Goal: Transaction & Acquisition: Purchase product/service

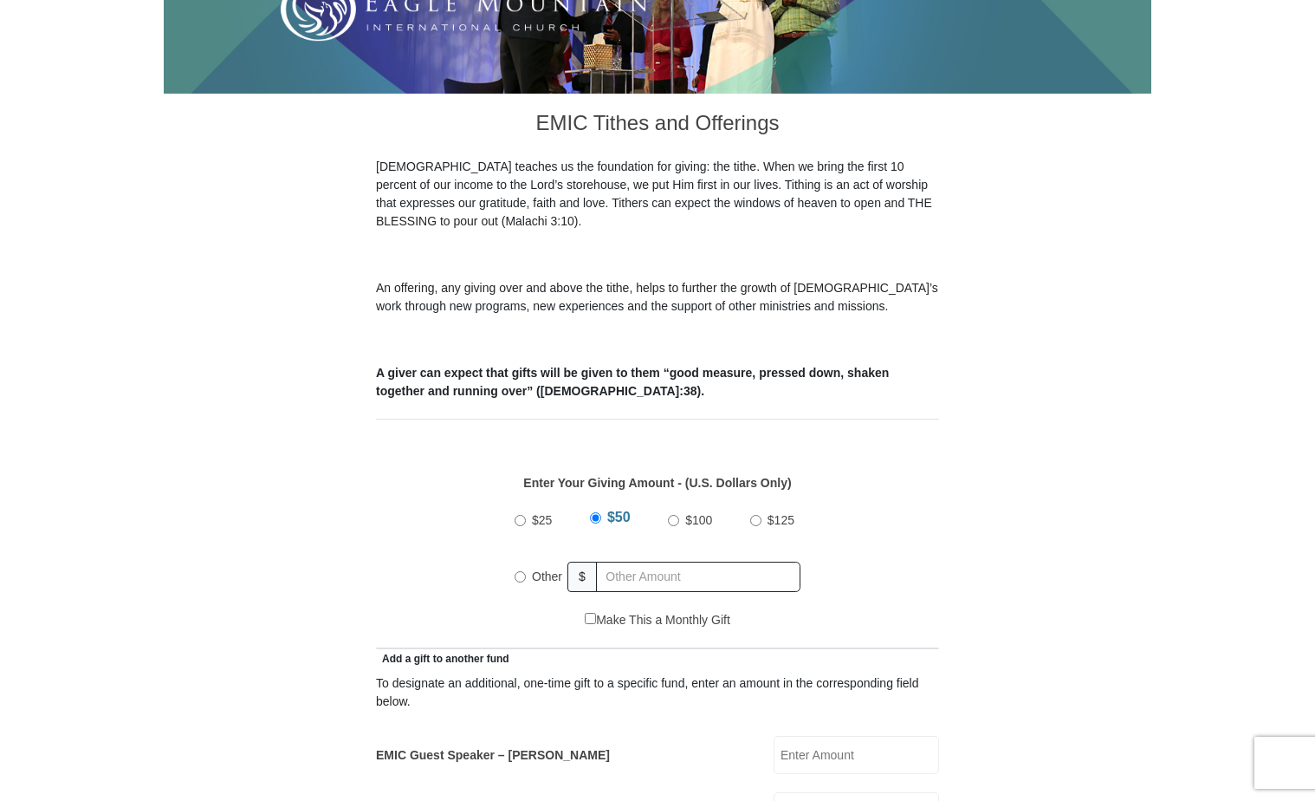
scroll to position [433, 0]
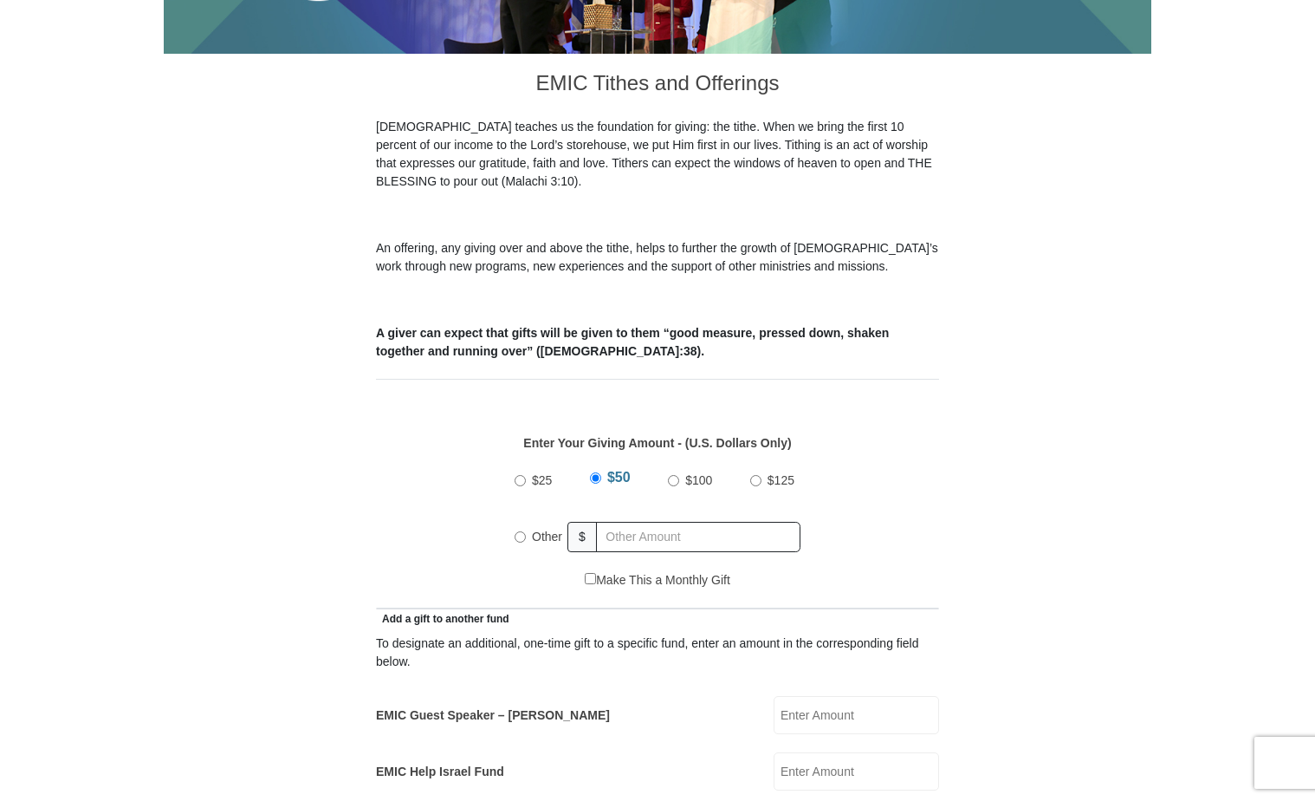
click at [521, 531] on input "Other" at bounding box center [520, 536] width 11 height 11
radio input "true"
click at [524, 529] on input "Other" at bounding box center [520, 534] width 11 height 11
click at [834, 696] on input "EMIC Guest Speaker – Mike Evans" at bounding box center [857, 715] width 166 height 38
type input "100.00"
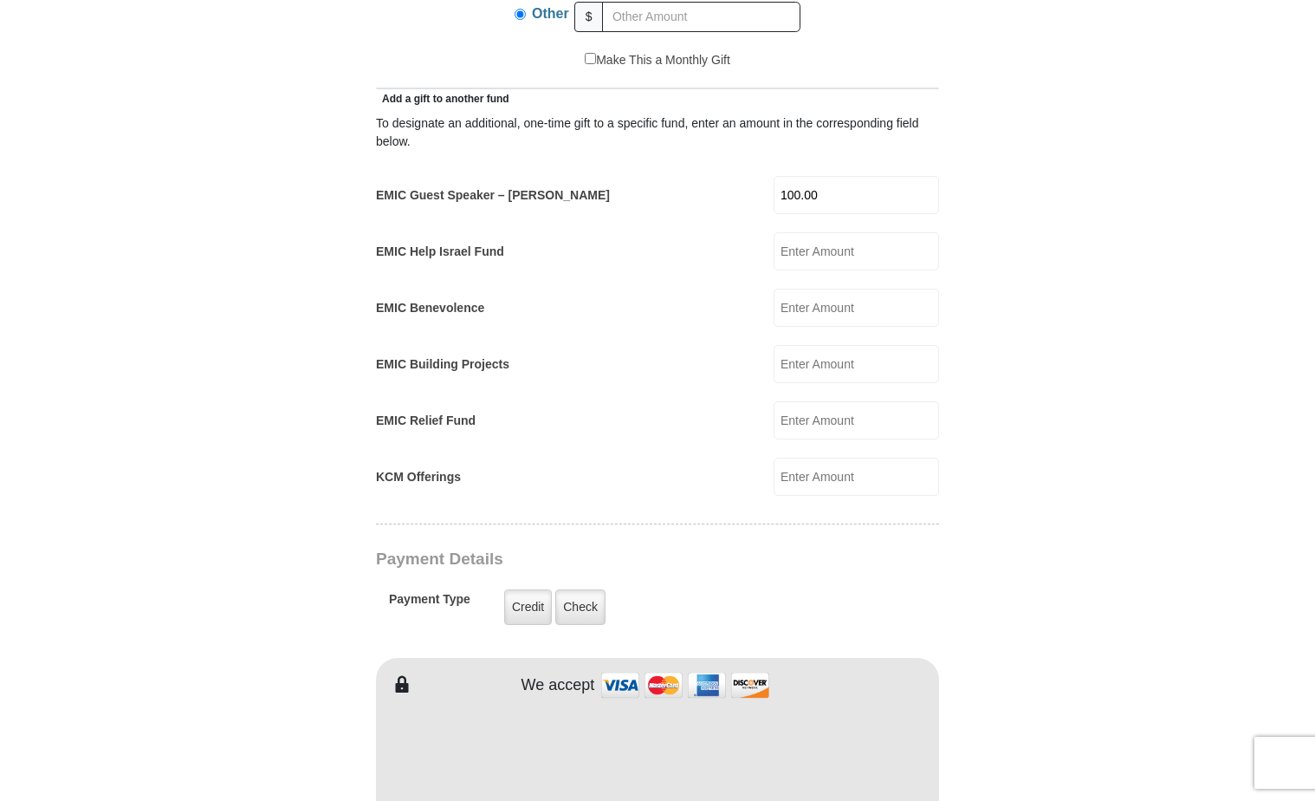
scroll to position [1040, 0]
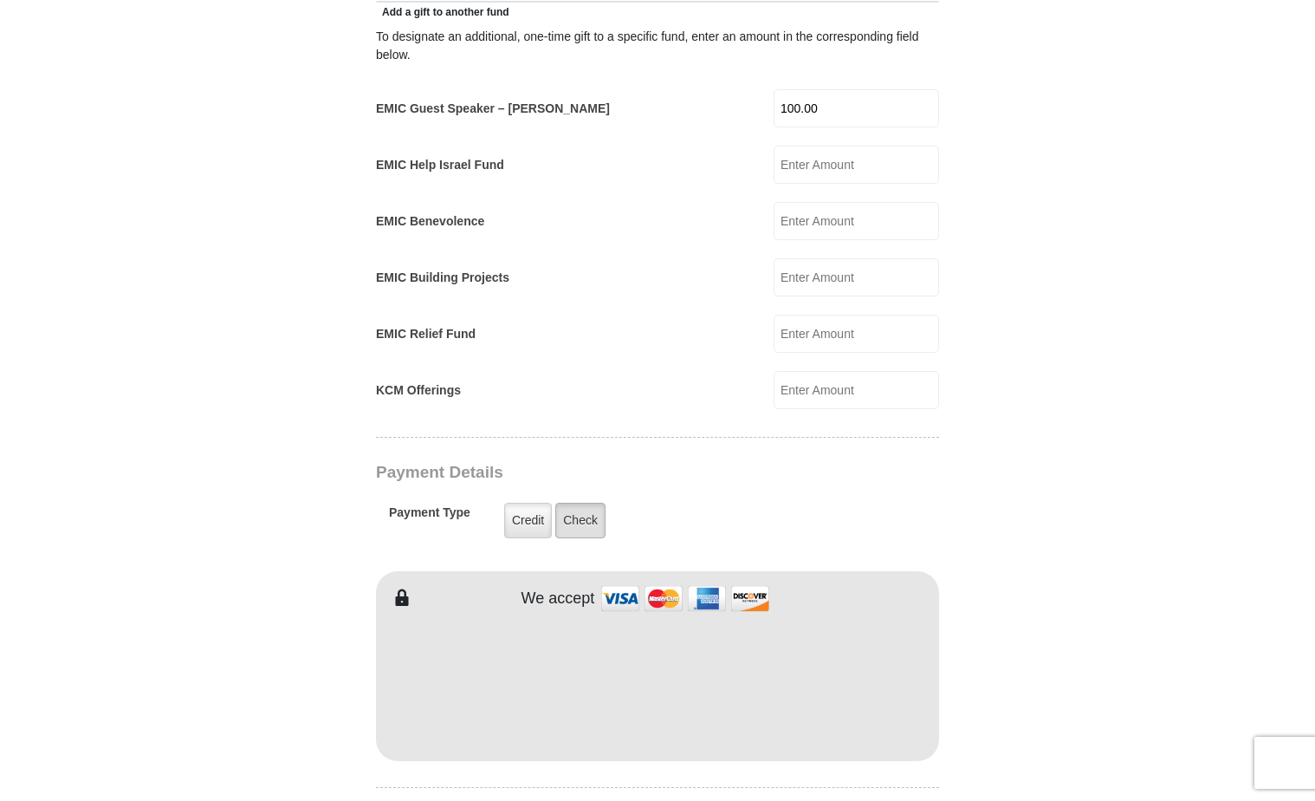
click at [586, 503] on label "Check" at bounding box center [580, 521] width 50 height 36
click at [0, 0] on input "Check" at bounding box center [0, 0] width 0 height 0
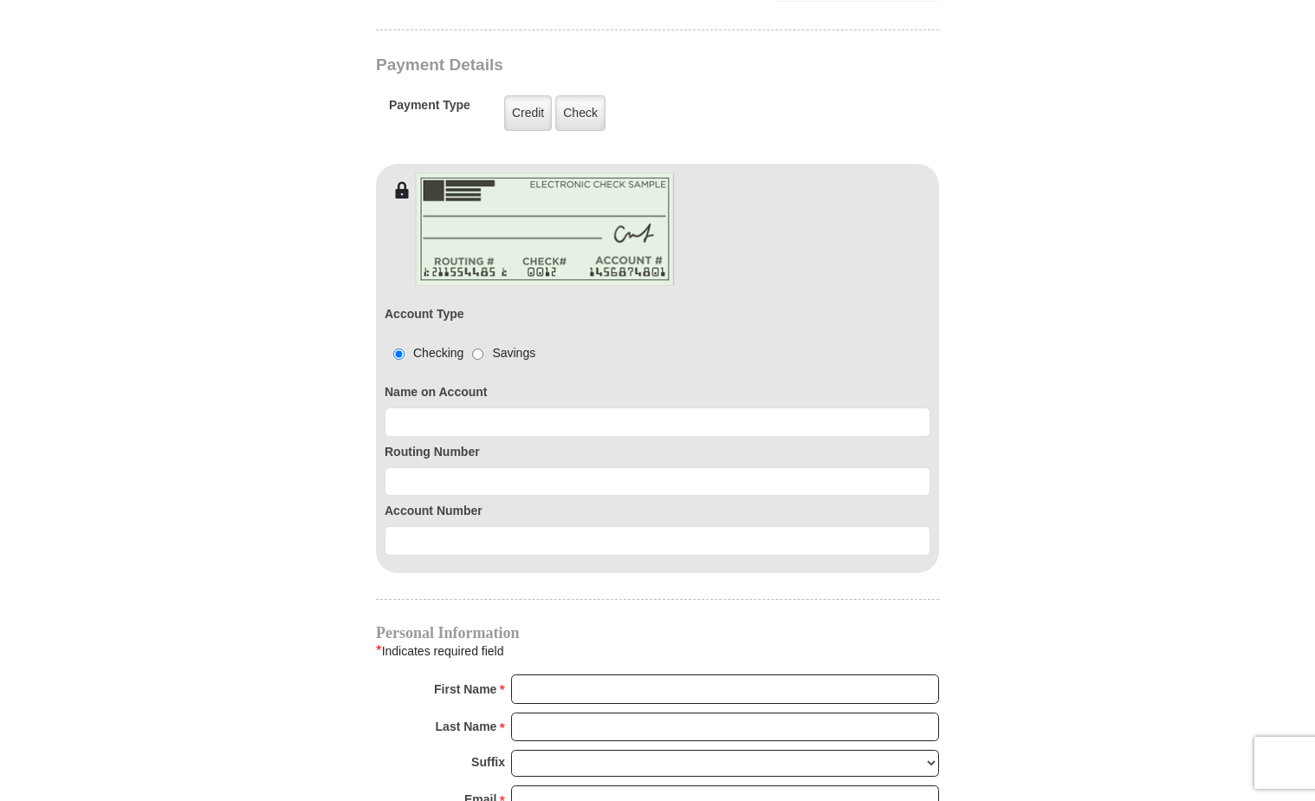
scroll to position [1386, 0]
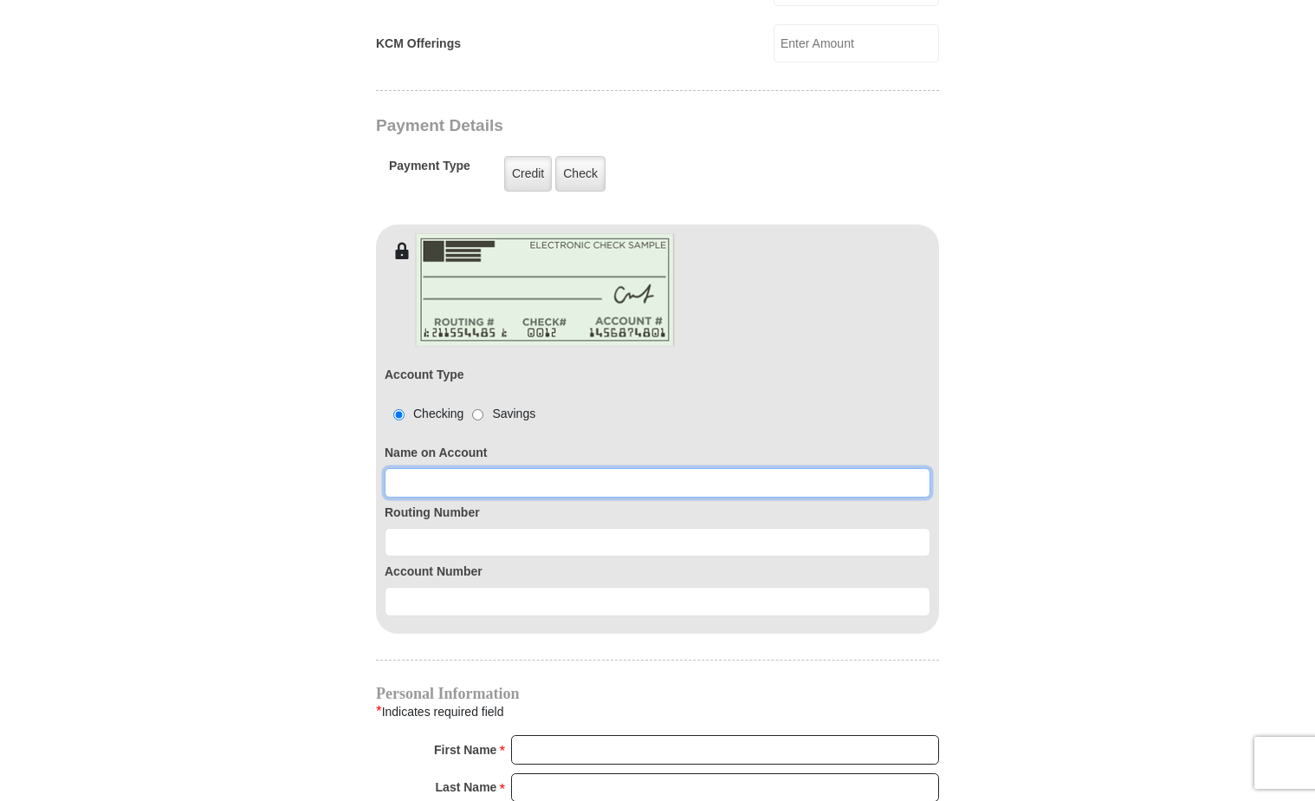
click at [451, 468] on input at bounding box center [658, 482] width 546 height 29
type input "Margaret A L'Hoste"
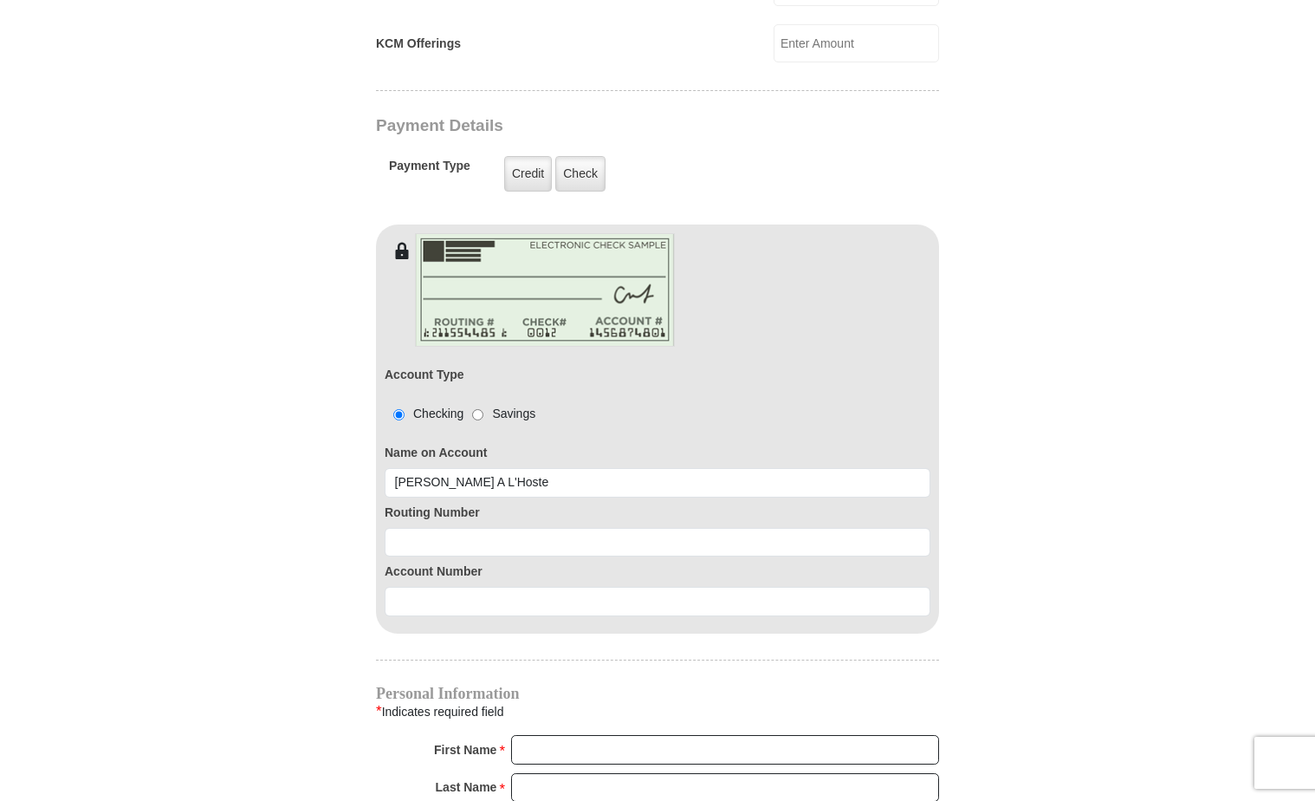
type input "387.00"
type input "100.00"
type input "Margaret"
type input "L'Hoste"
type input "lhostepeggy@gmail.com"
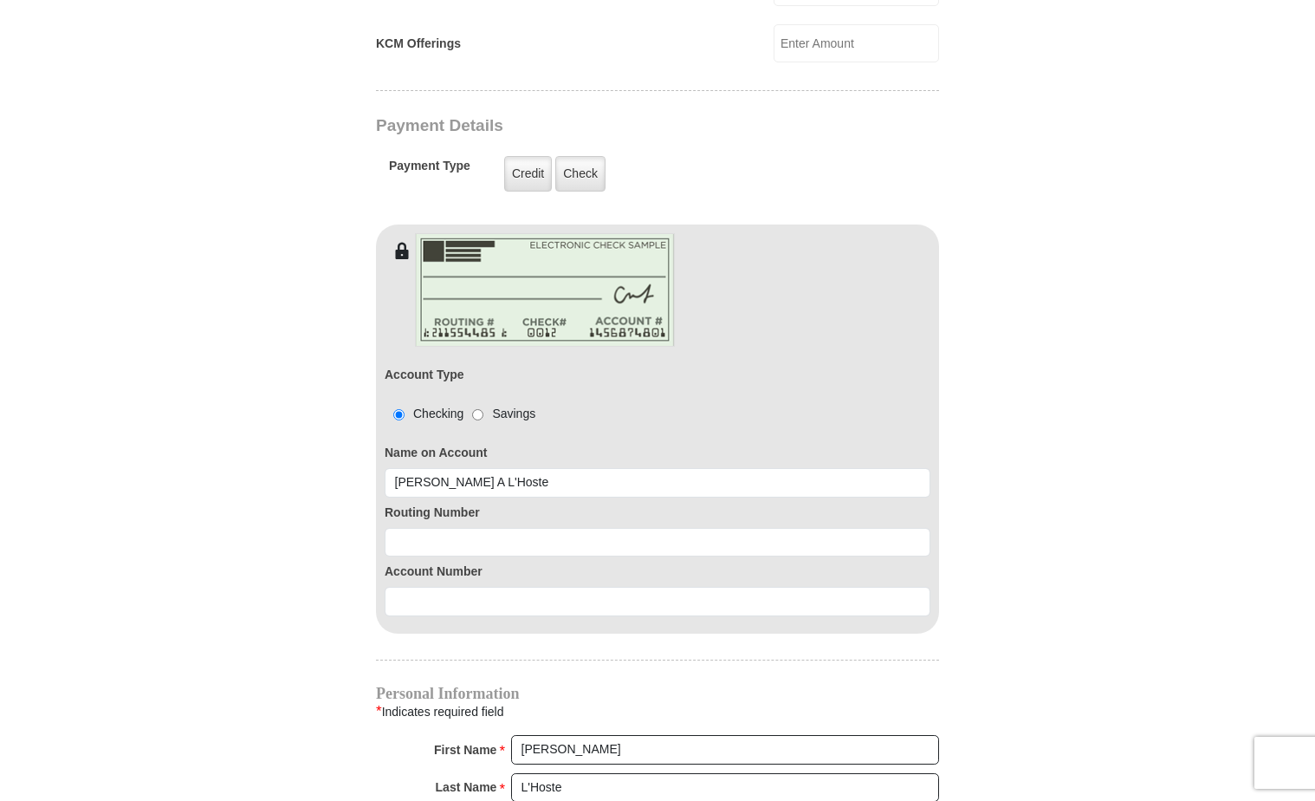
type input "324 Fairhaven Dr"
type input "Grand Prairie"
select select "TX"
type input "75050"
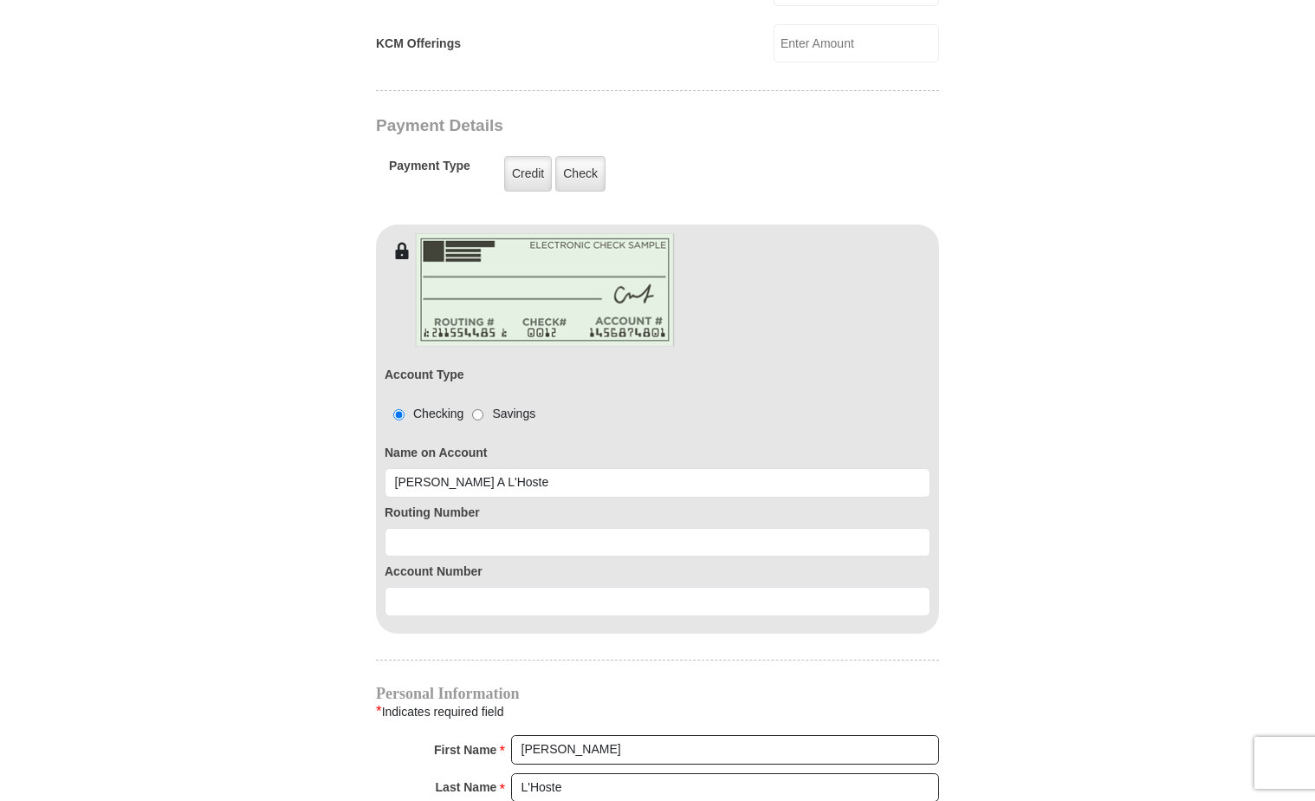
type input "9723338869"
click at [521, 528] on input at bounding box center [658, 542] width 546 height 29
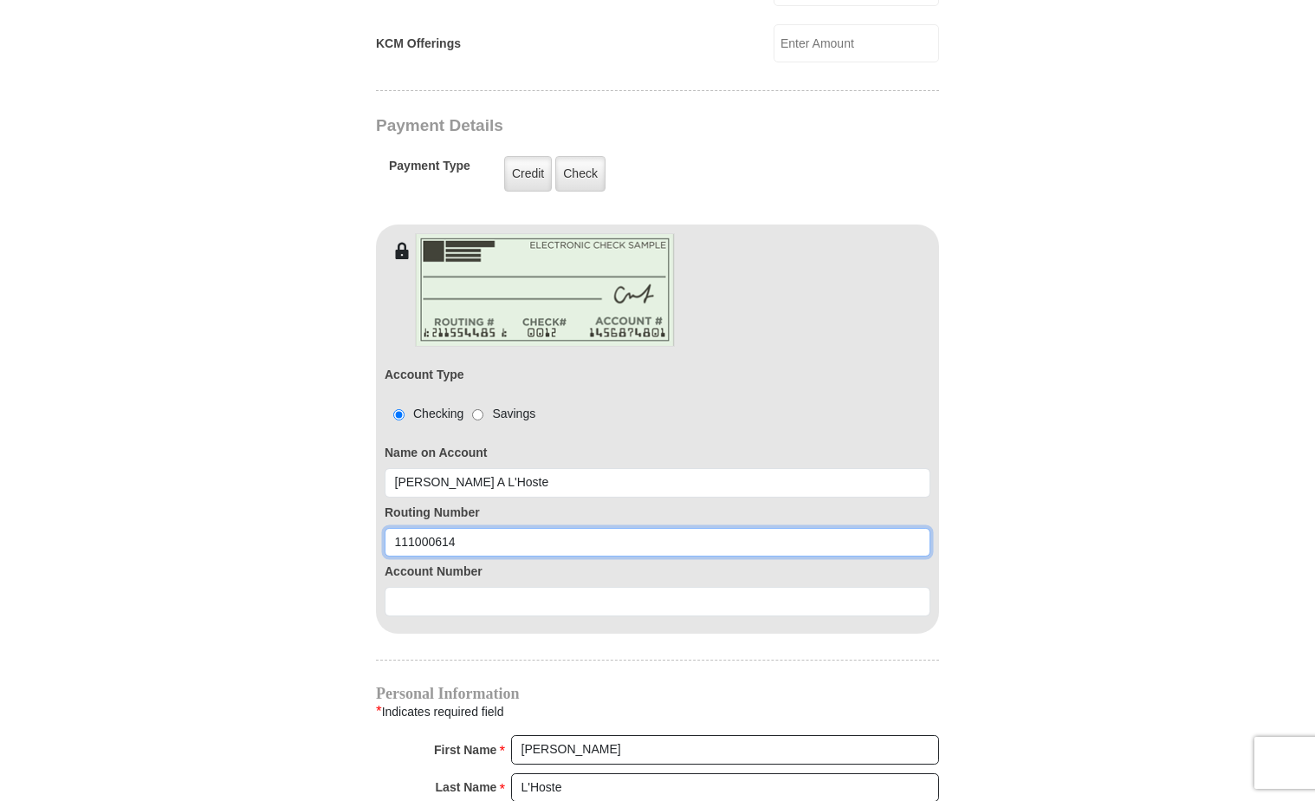
type input "111000614"
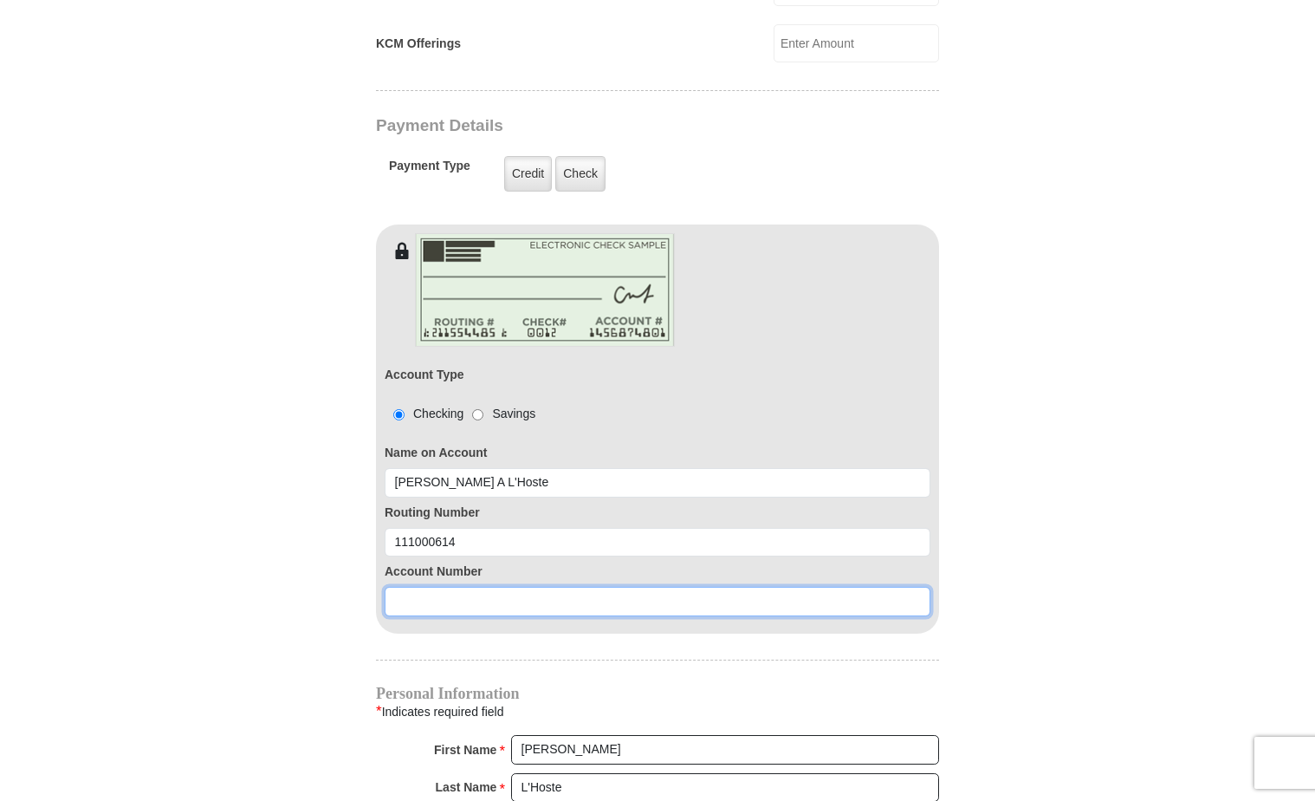
click at [421, 587] on input at bounding box center [658, 601] width 546 height 29
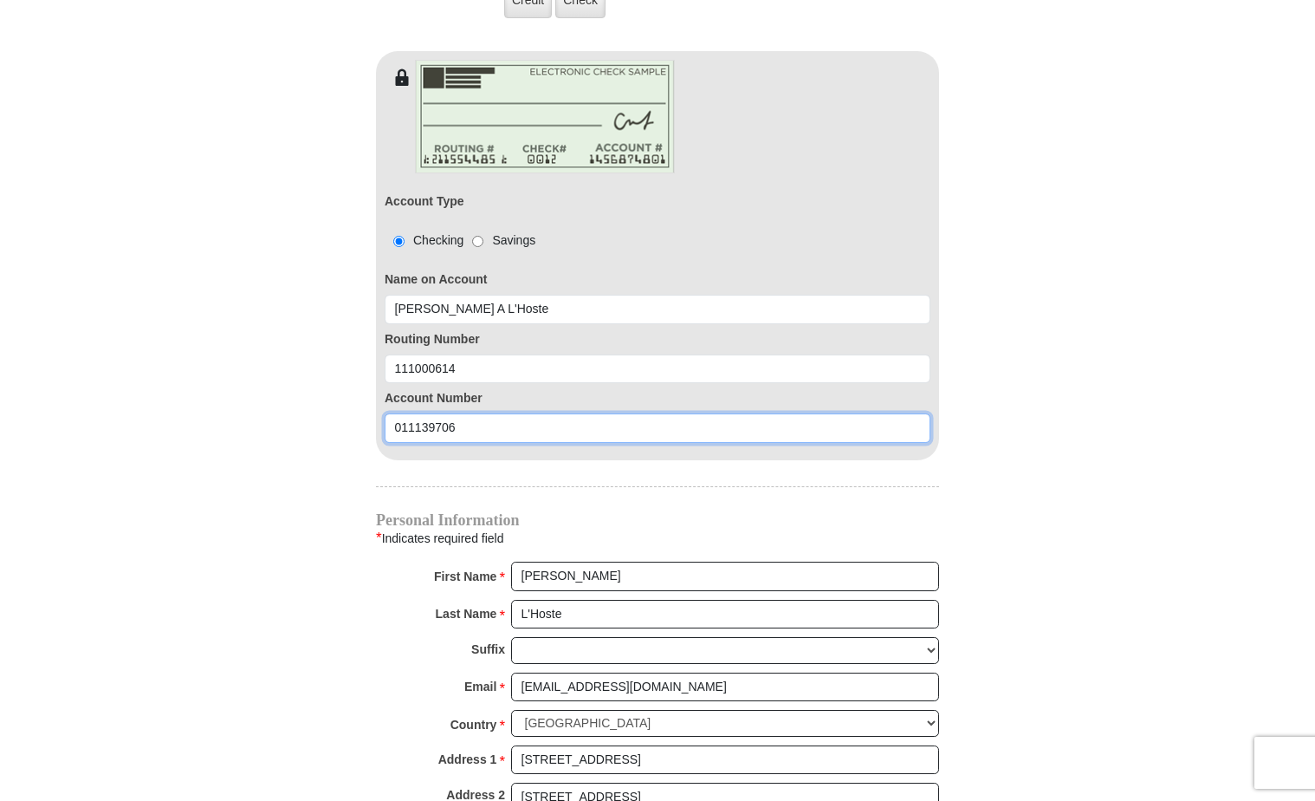
scroll to position [1646, 0]
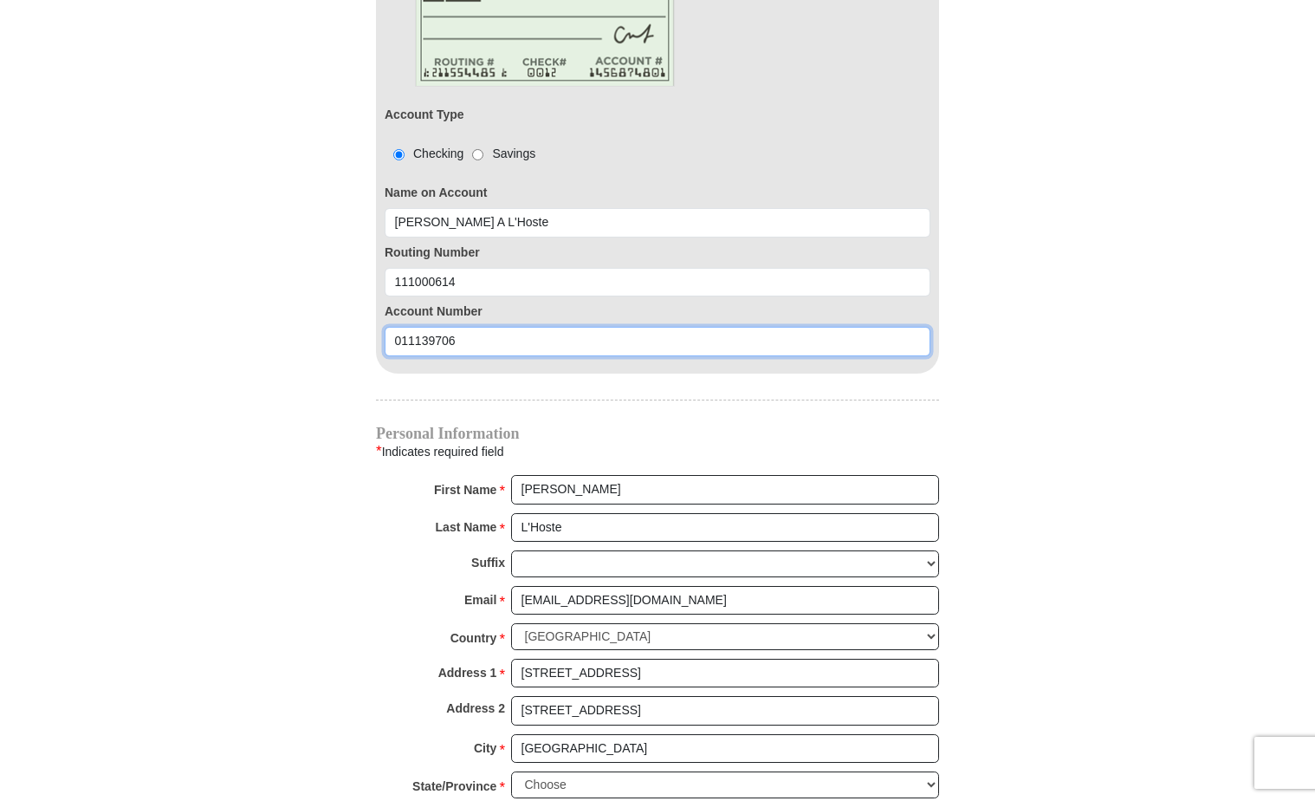
type input "011139706"
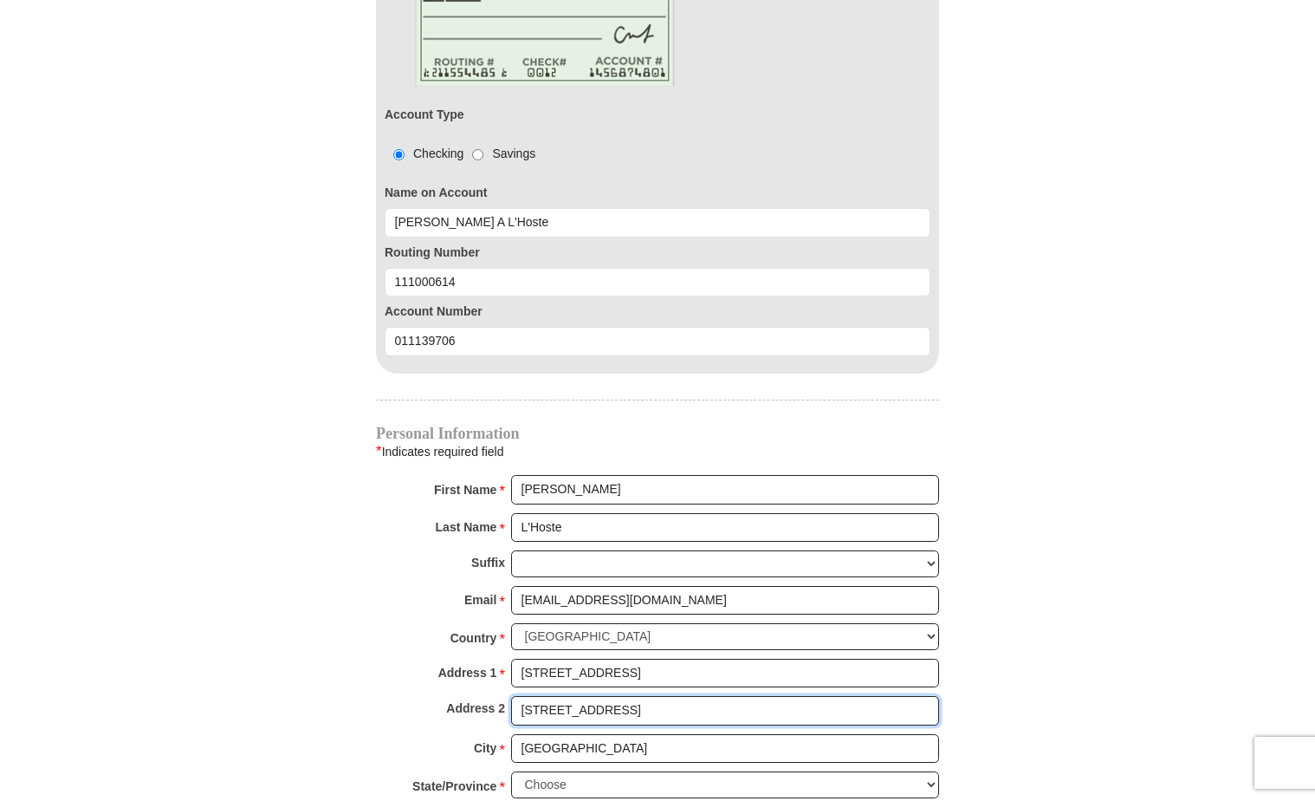
click at [615, 696] on input "324 Fairhaven Dr" at bounding box center [725, 710] width 428 height 29
type input "3"
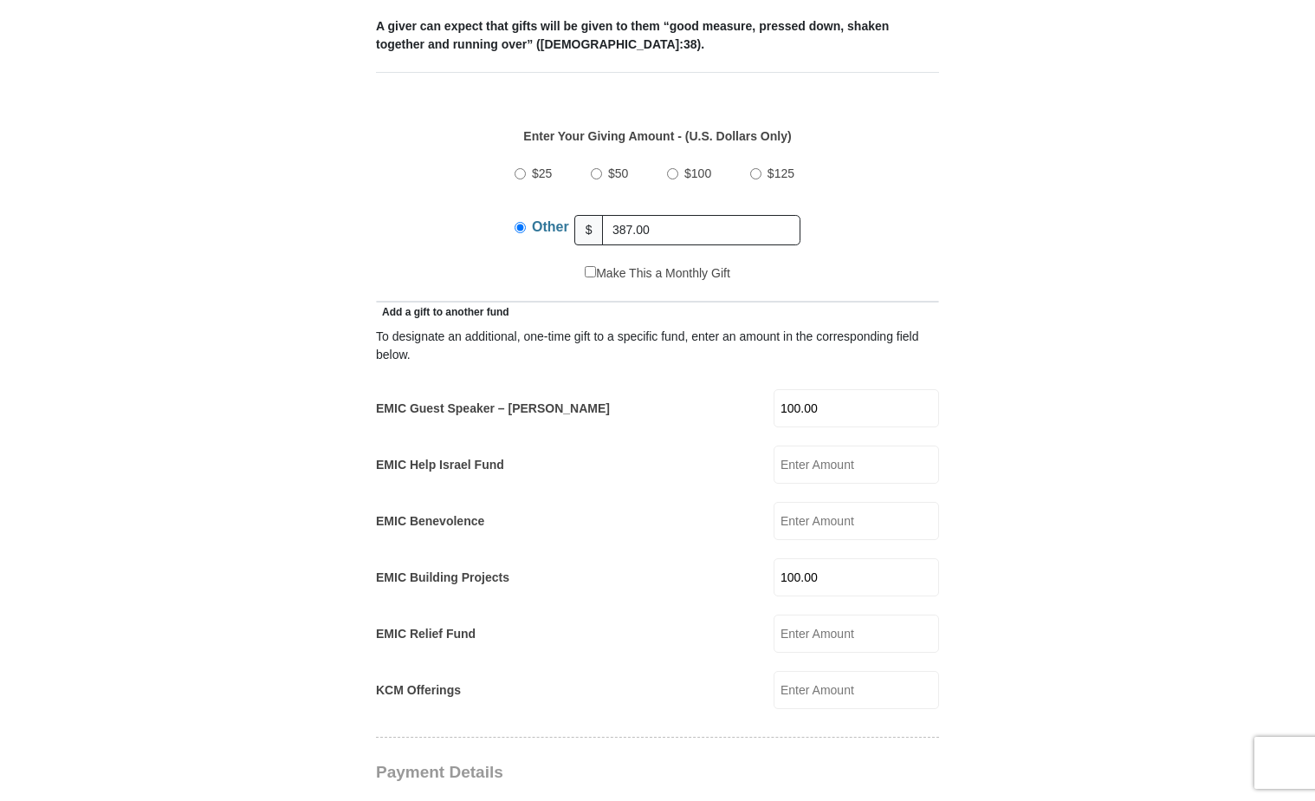
scroll to position [693, 0]
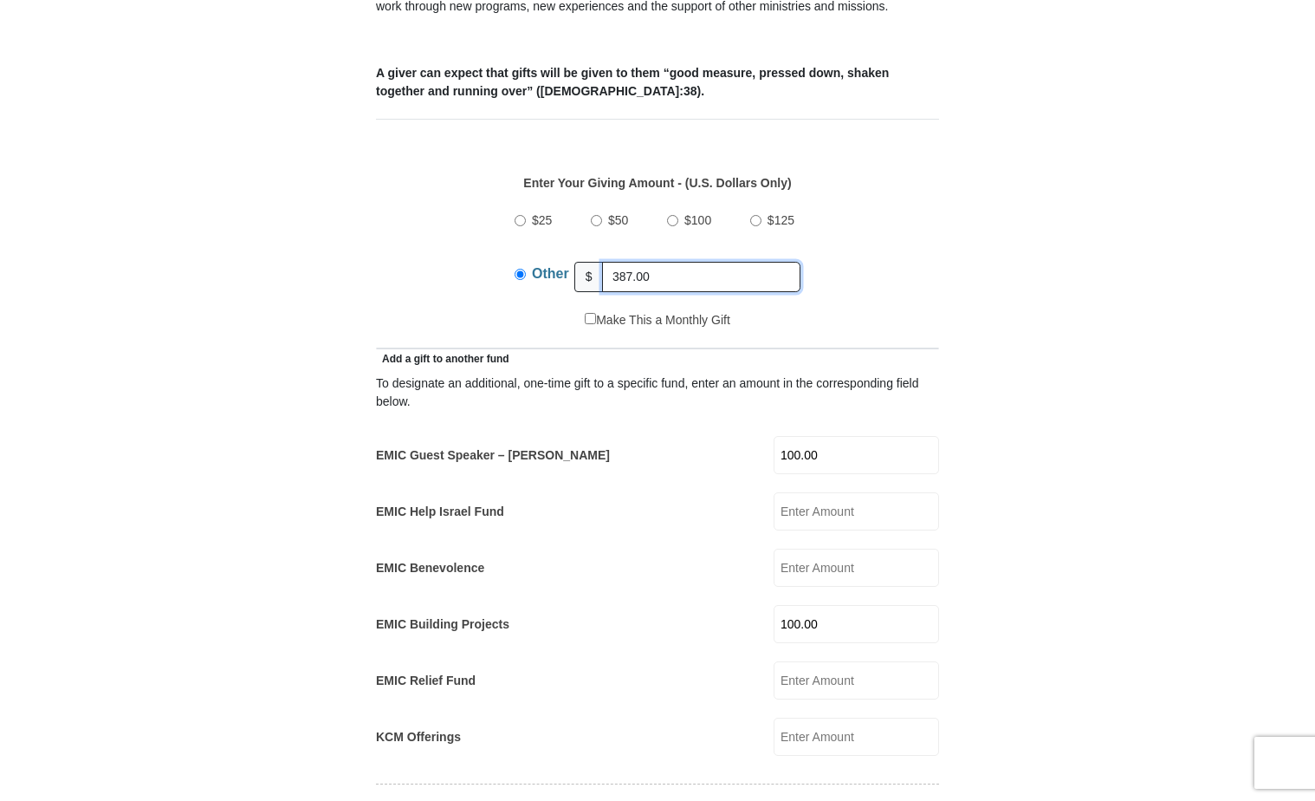
click at [653, 262] on input "387.00" at bounding box center [701, 277] width 198 height 30
select select
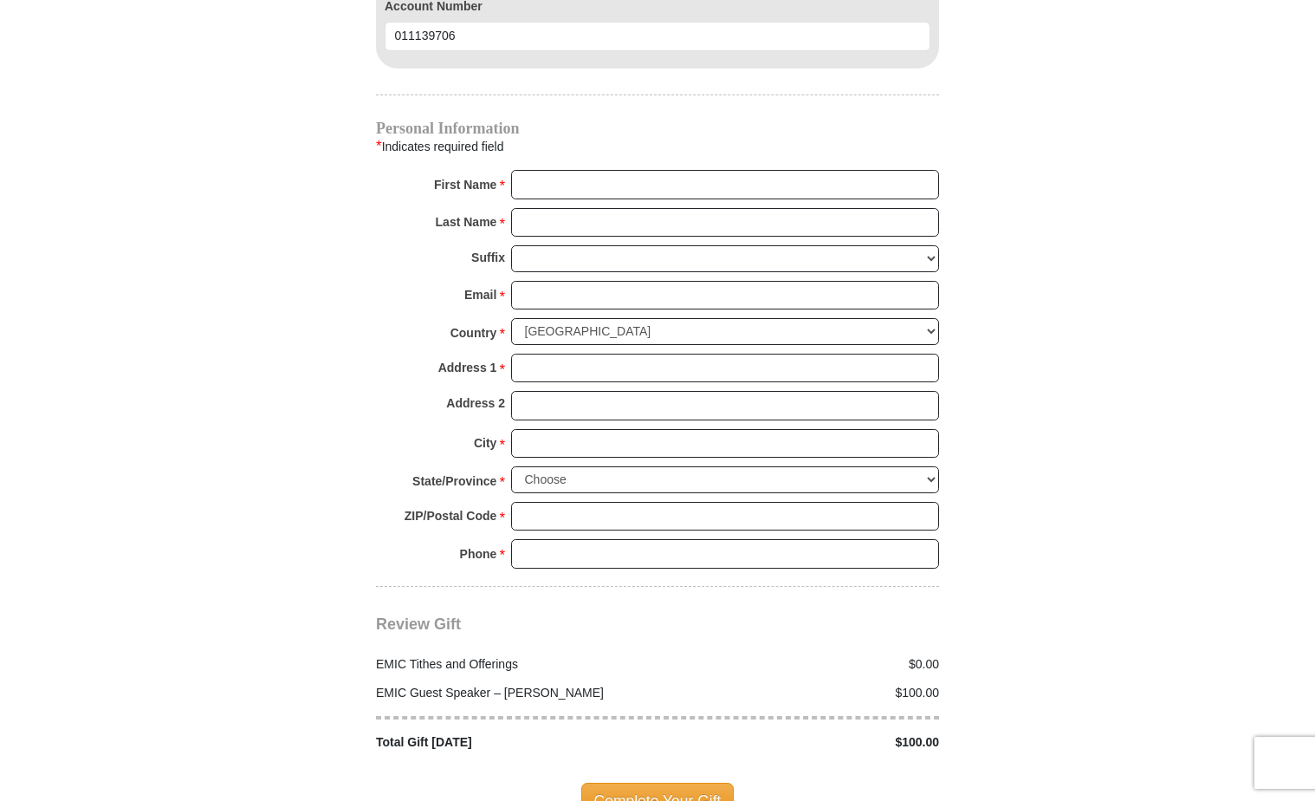
scroll to position [1993, 0]
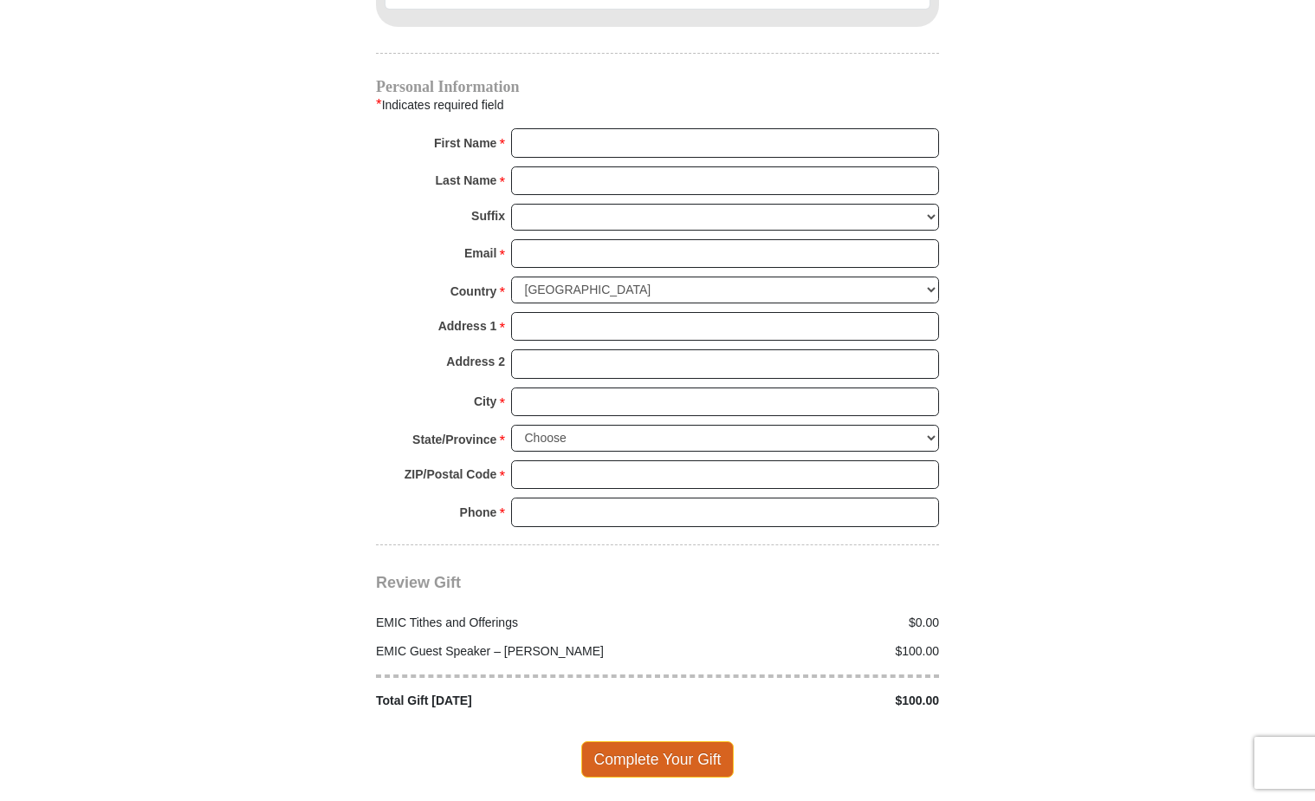
click at [663, 741] on span "Complete Your Gift" at bounding box center [657, 759] width 153 height 36
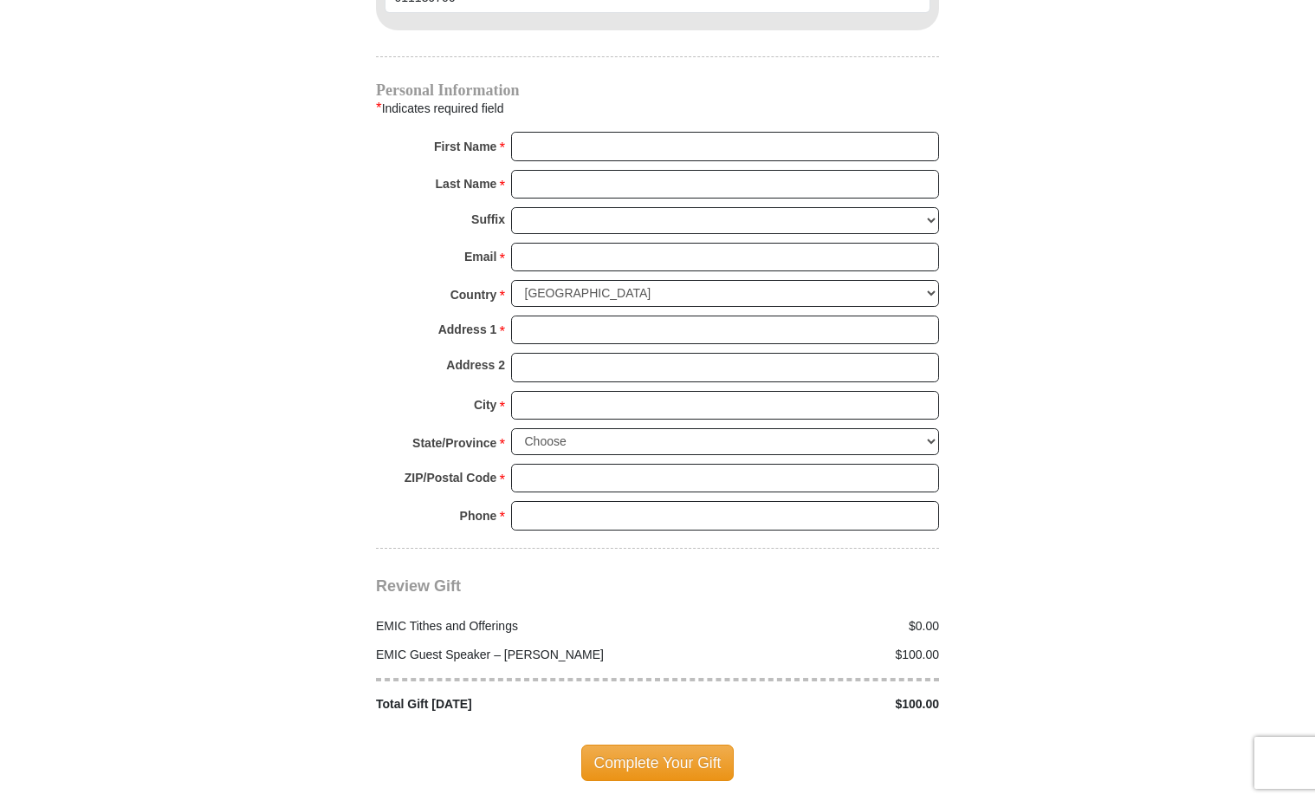
scroll to position [2020, 0]
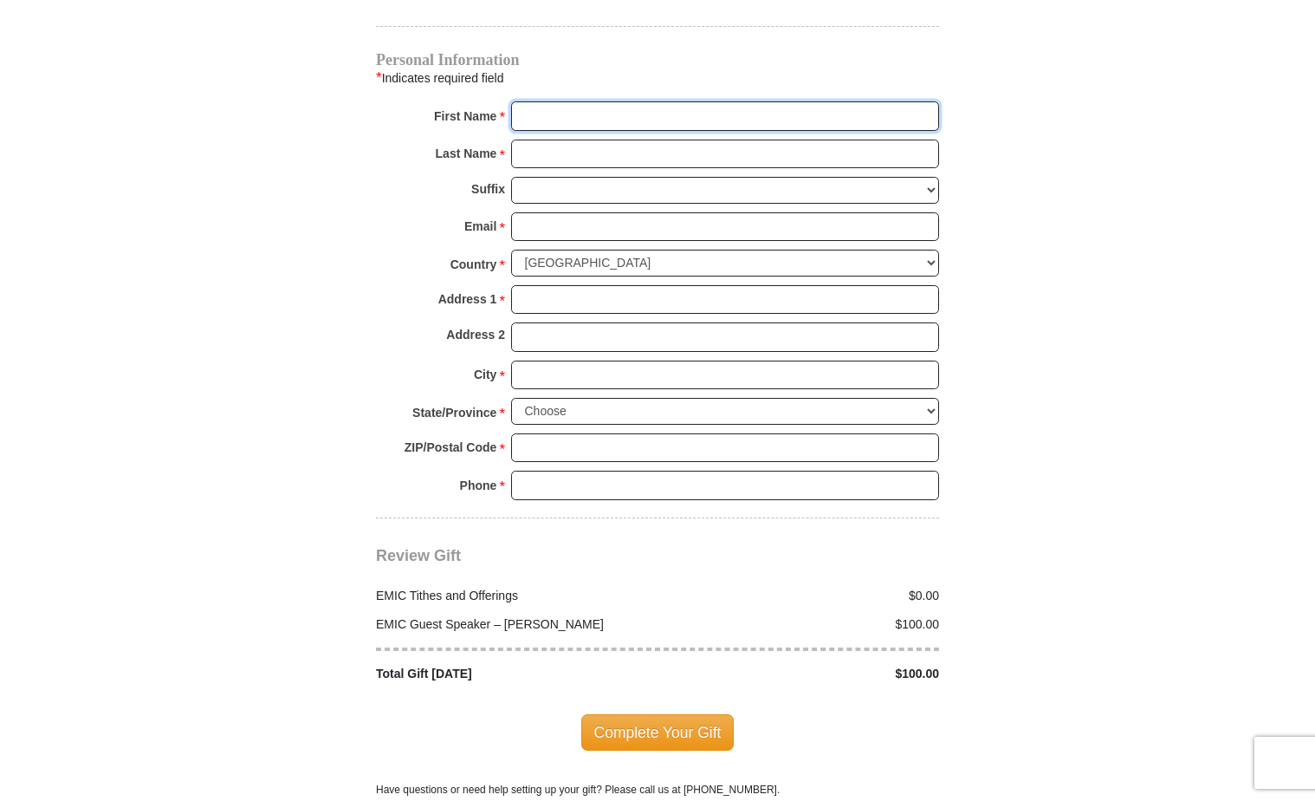
click at [600, 101] on input "First Name *" at bounding box center [725, 115] width 428 height 29
type input "Margaret"
type input "387.00"
type input "100.00"
type input "Margaret A L'Hoste"
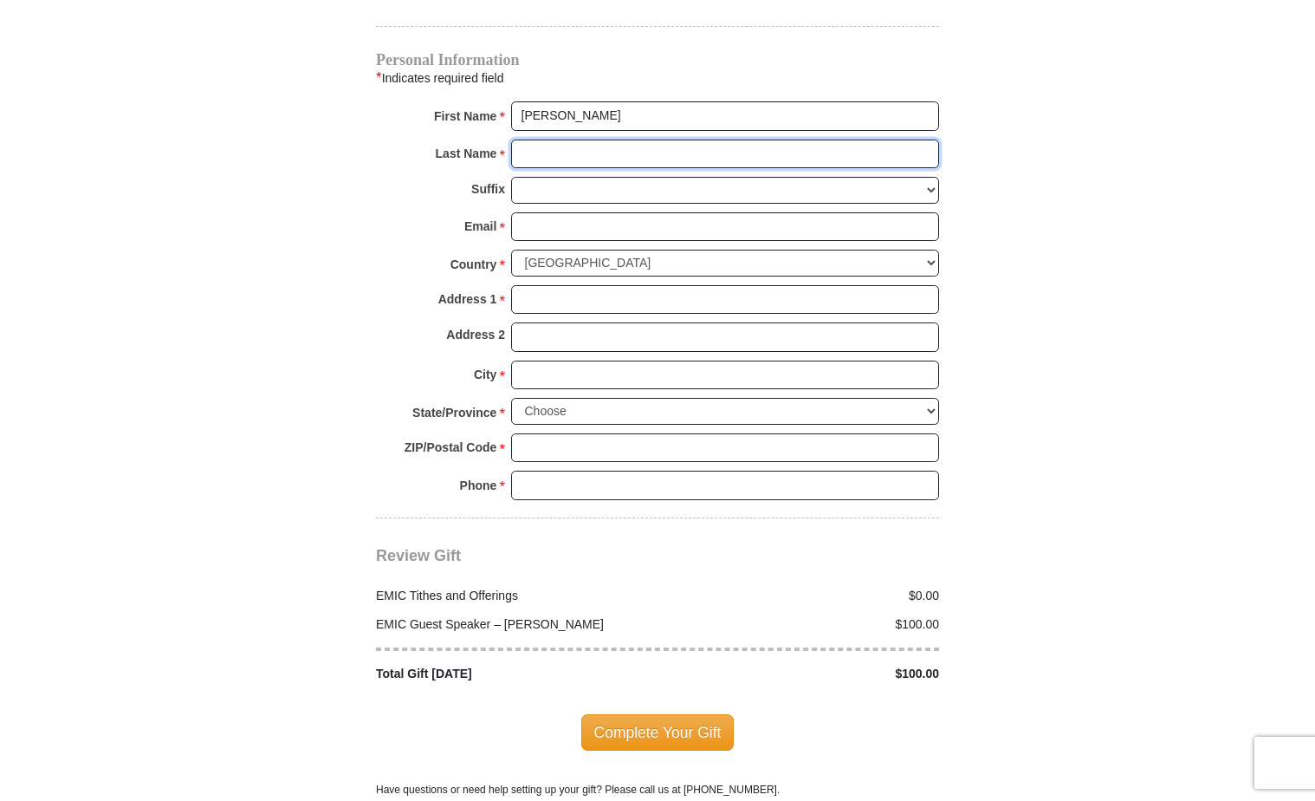
type input "L'Hoste"
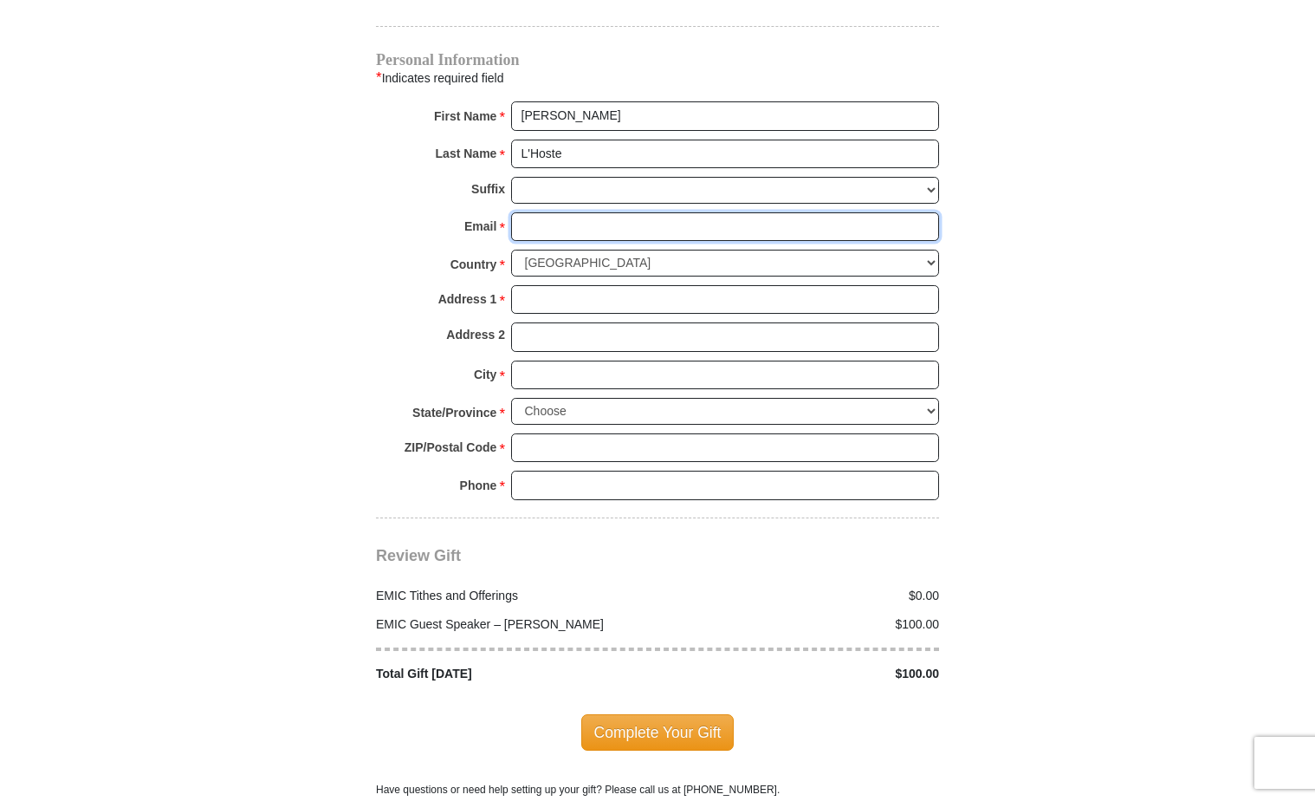
type input "lhostepeggy@gmail.com"
type input "324 Fairhaven Dr"
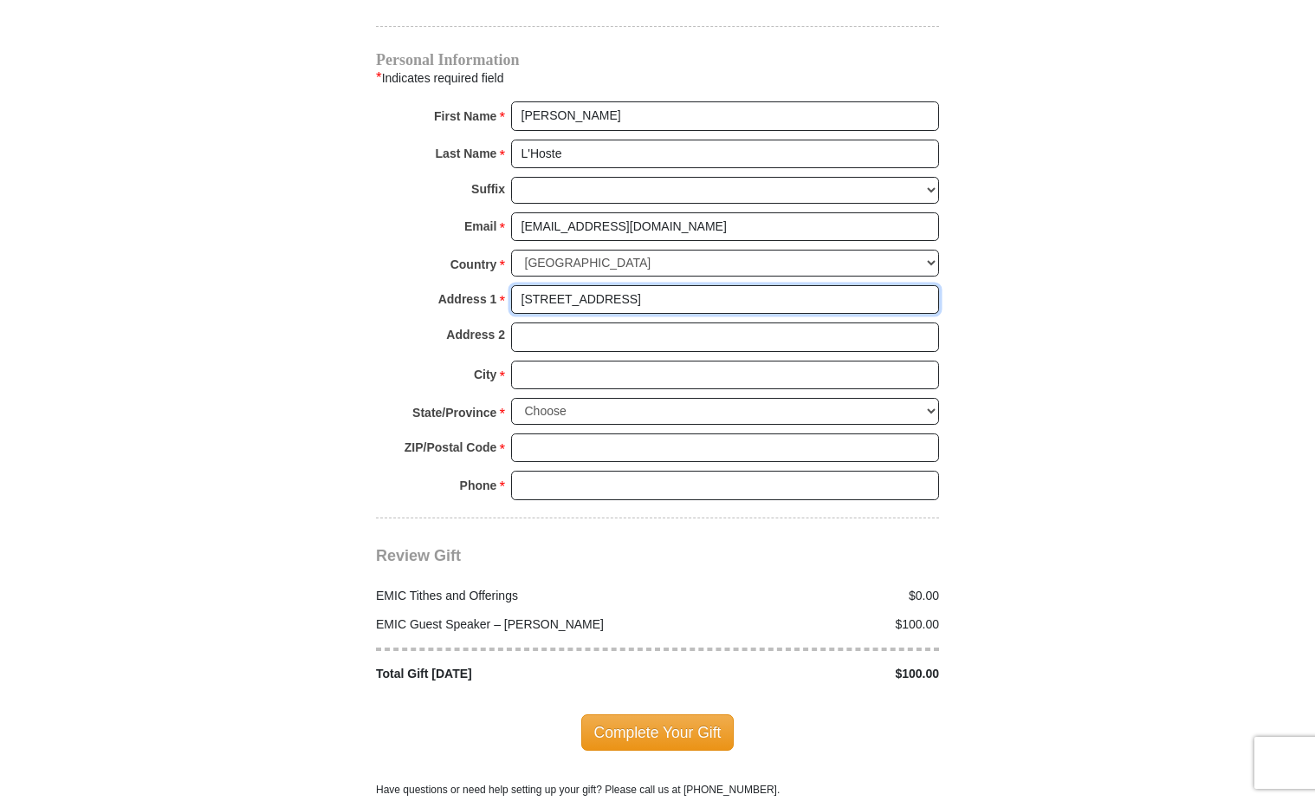
type input "324 Fairhaven Dr"
type input "Grand Prairie"
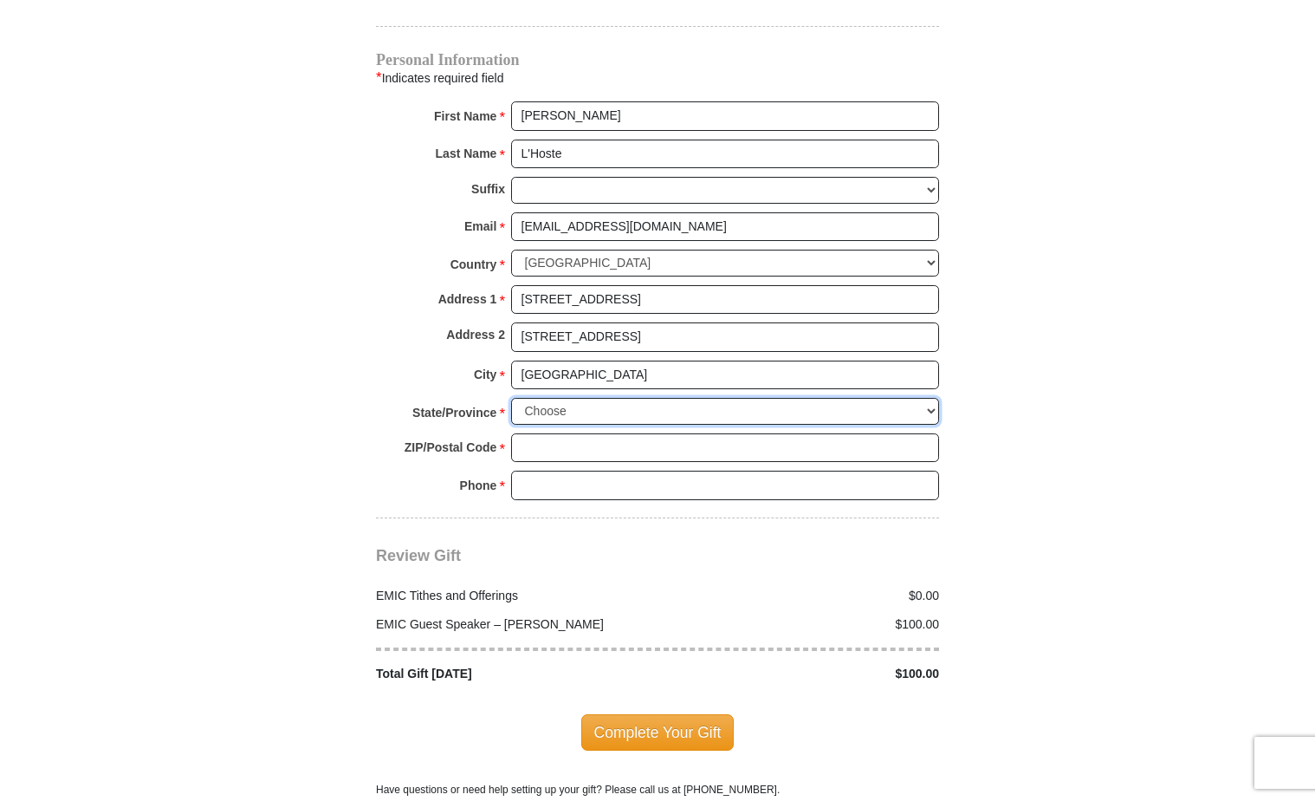
select select "TX"
type input "75050"
type input "9723338869"
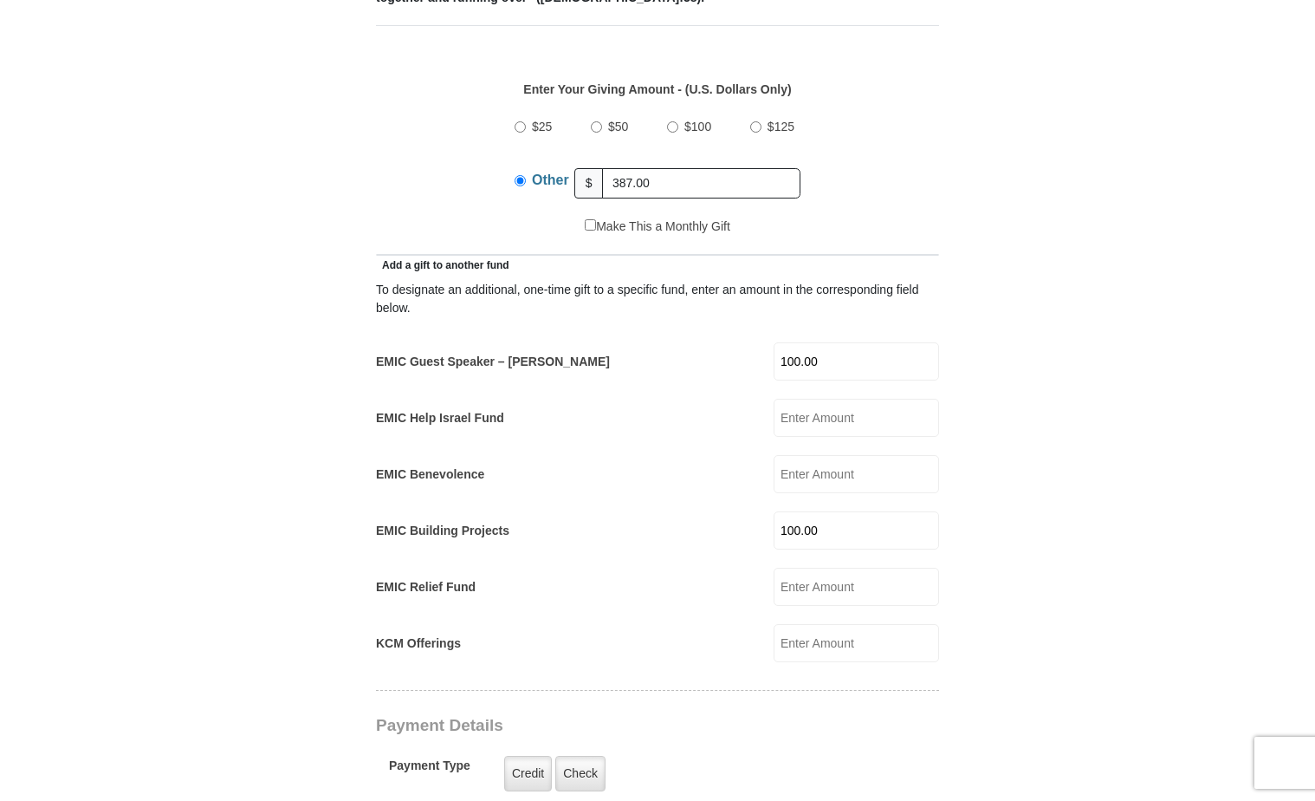
scroll to position [720, 0]
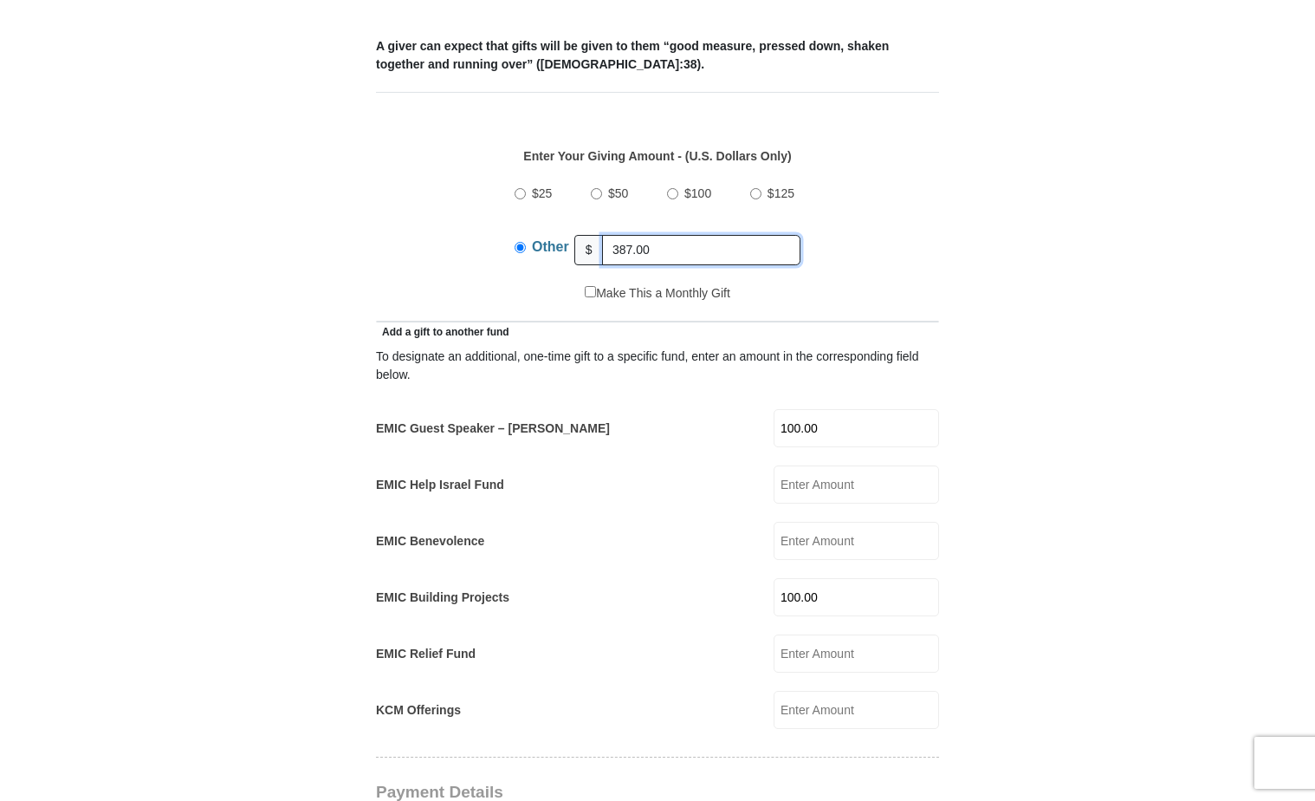
click at [692, 235] on input "387.00" at bounding box center [701, 250] width 198 height 30
type input "3"
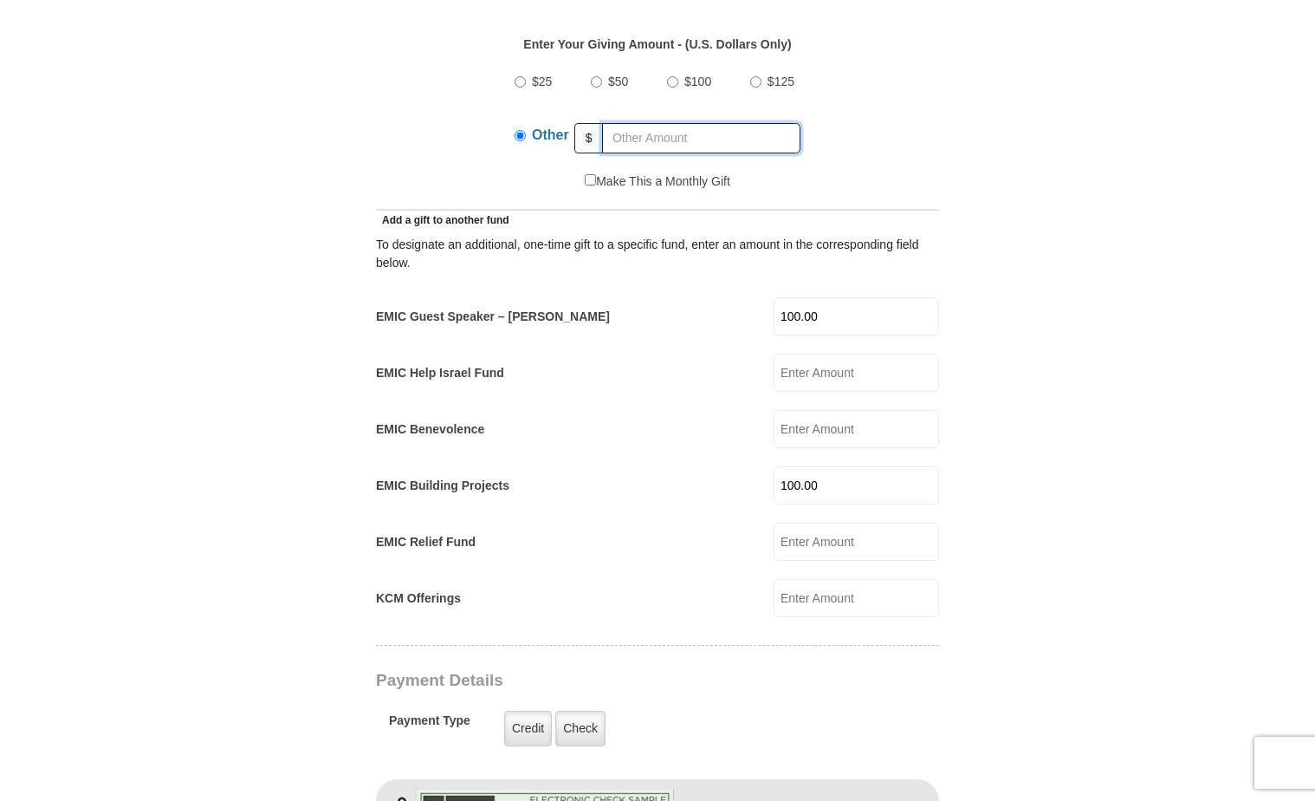
scroll to position [807, 0]
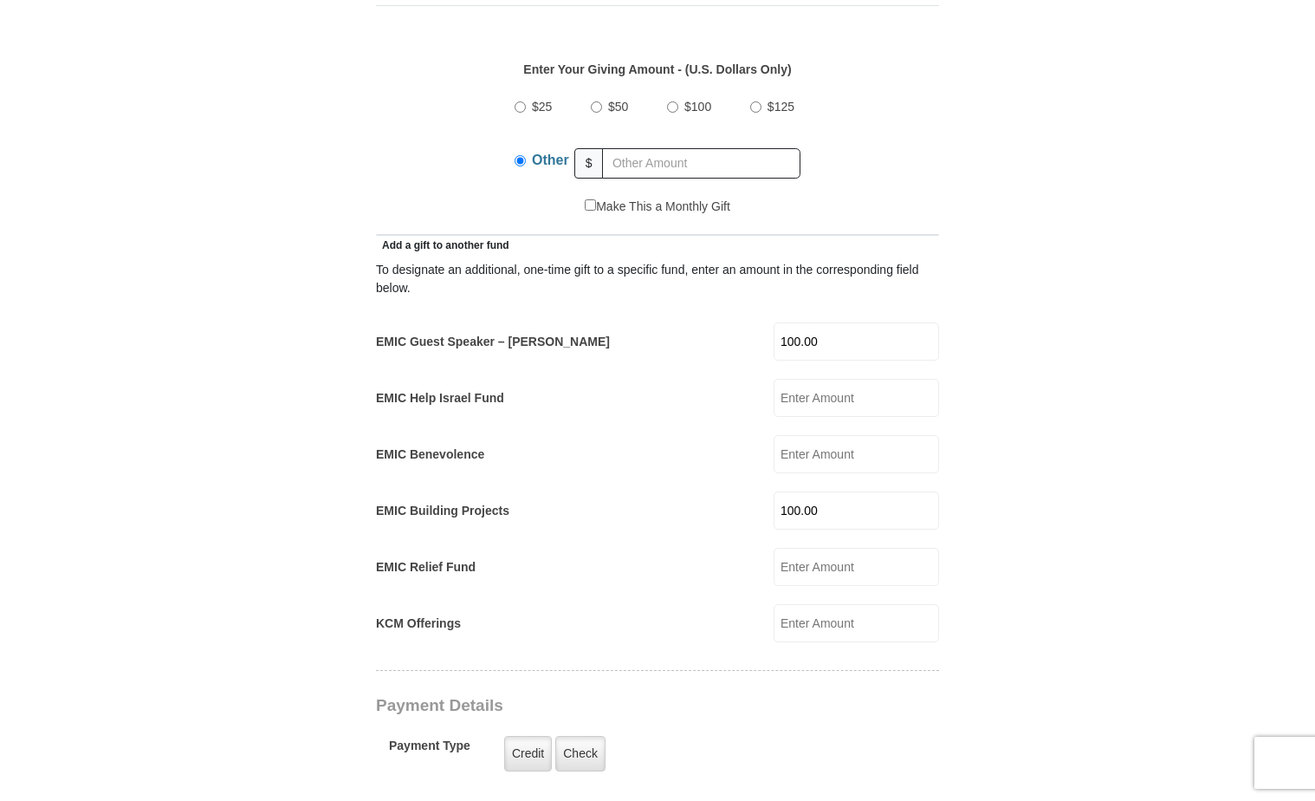
click at [832, 491] on input "100.00" at bounding box center [857, 510] width 166 height 38
select select
click at [696, 148] on input "text" at bounding box center [701, 163] width 198 height 30
click at [484, 145] on div "$25 $50 $100 $125 Other $" at bounding box center [658, 141] width 545 height 113
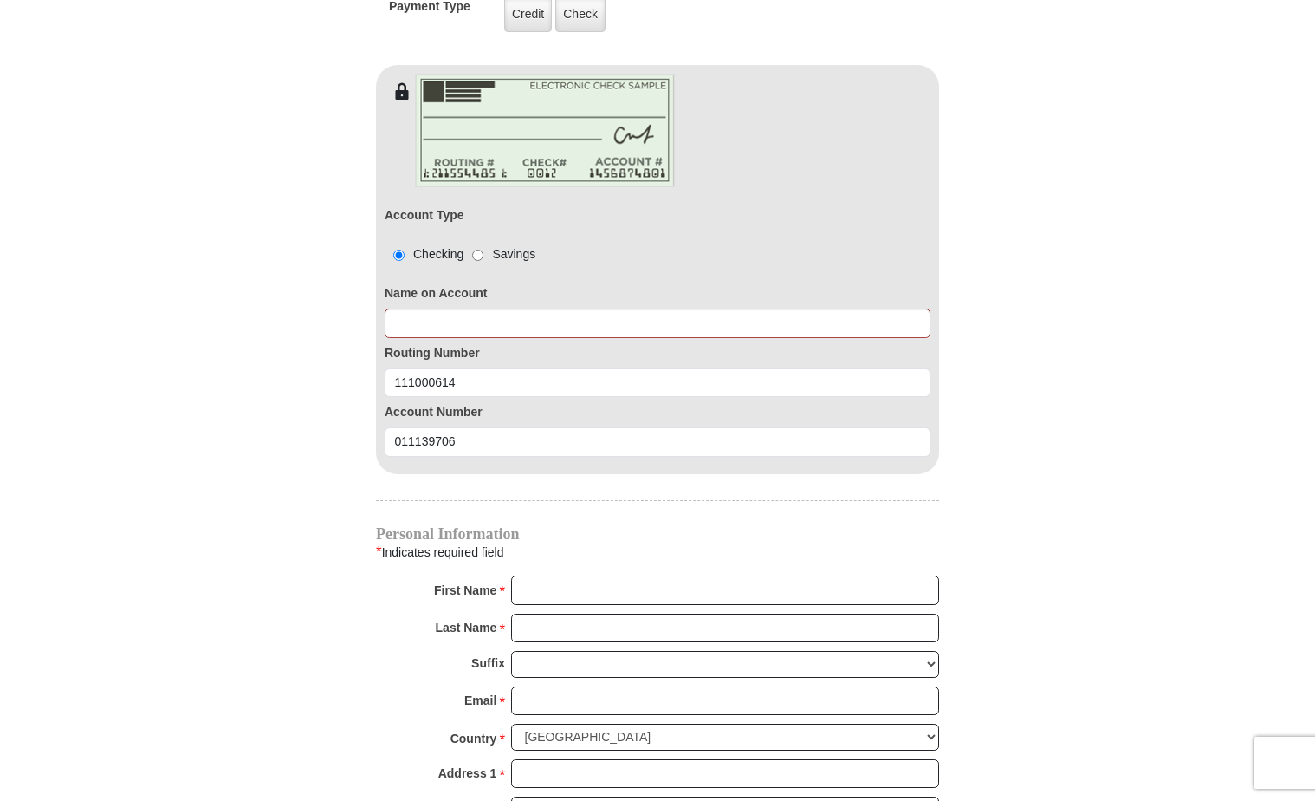
scroll to position [1587, 0]
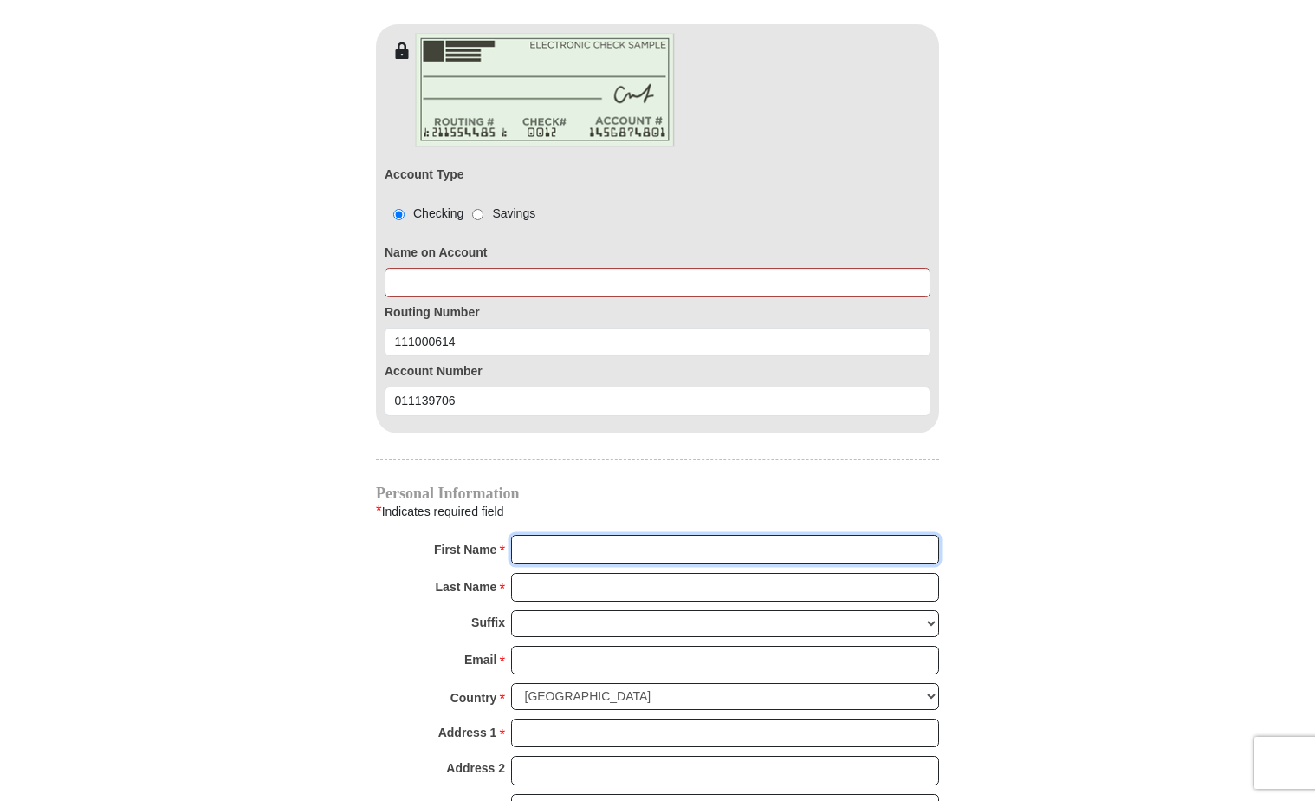
click at [637, 535] on input "First Name *" at bounding box center [725, 549] width 428 height 29
type input "Margaret"
type input "387.00"
type input "100.00"
type input "Margaret A L'Hoste"
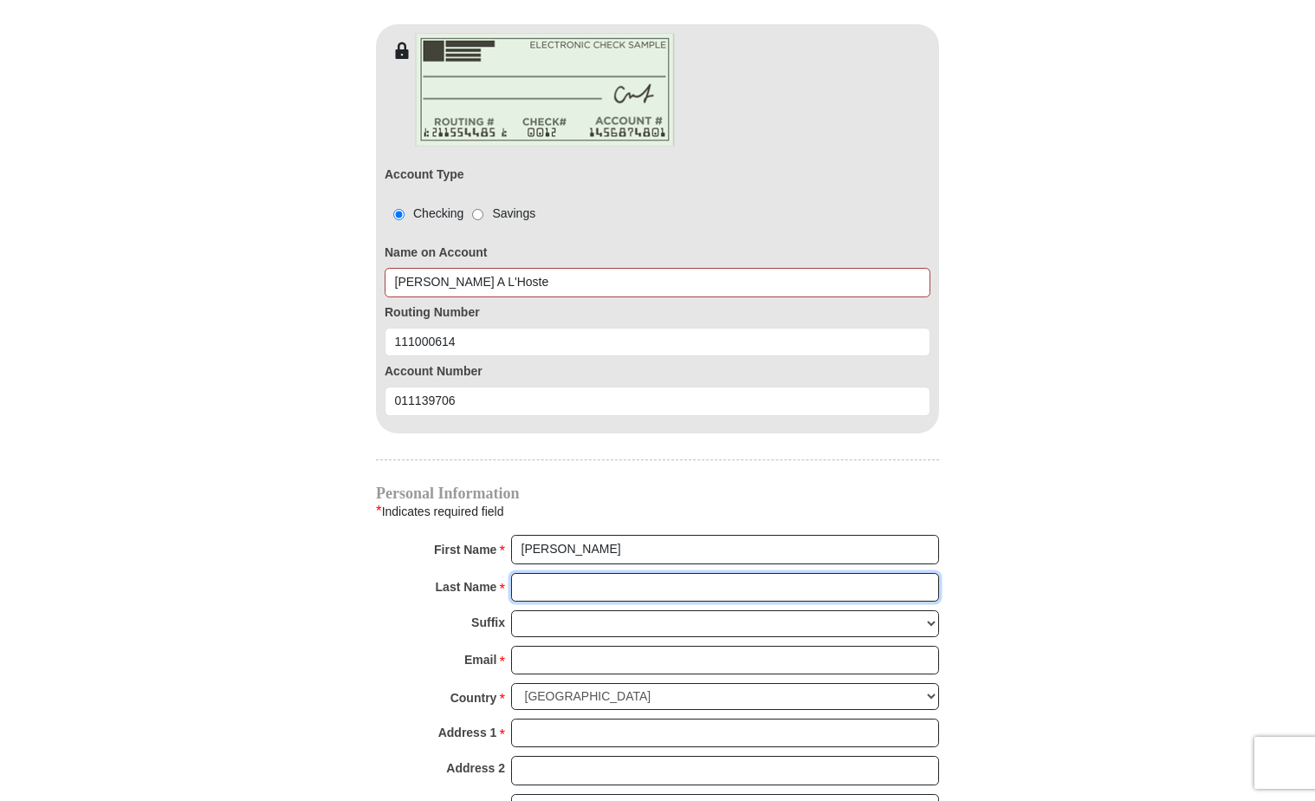
type input "L'Hoste"
type input "lhostepeggy@gmail.com"
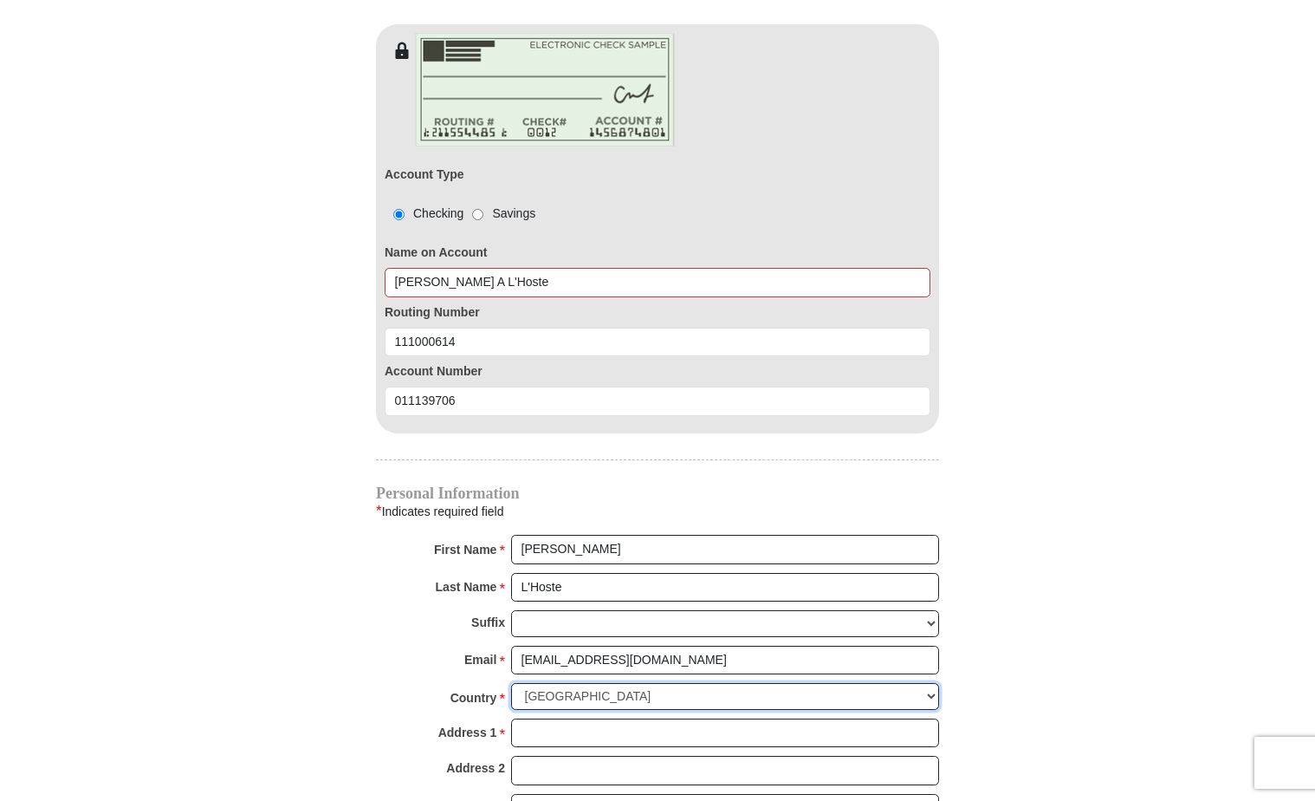
type input "324 Fairhaven Dr"
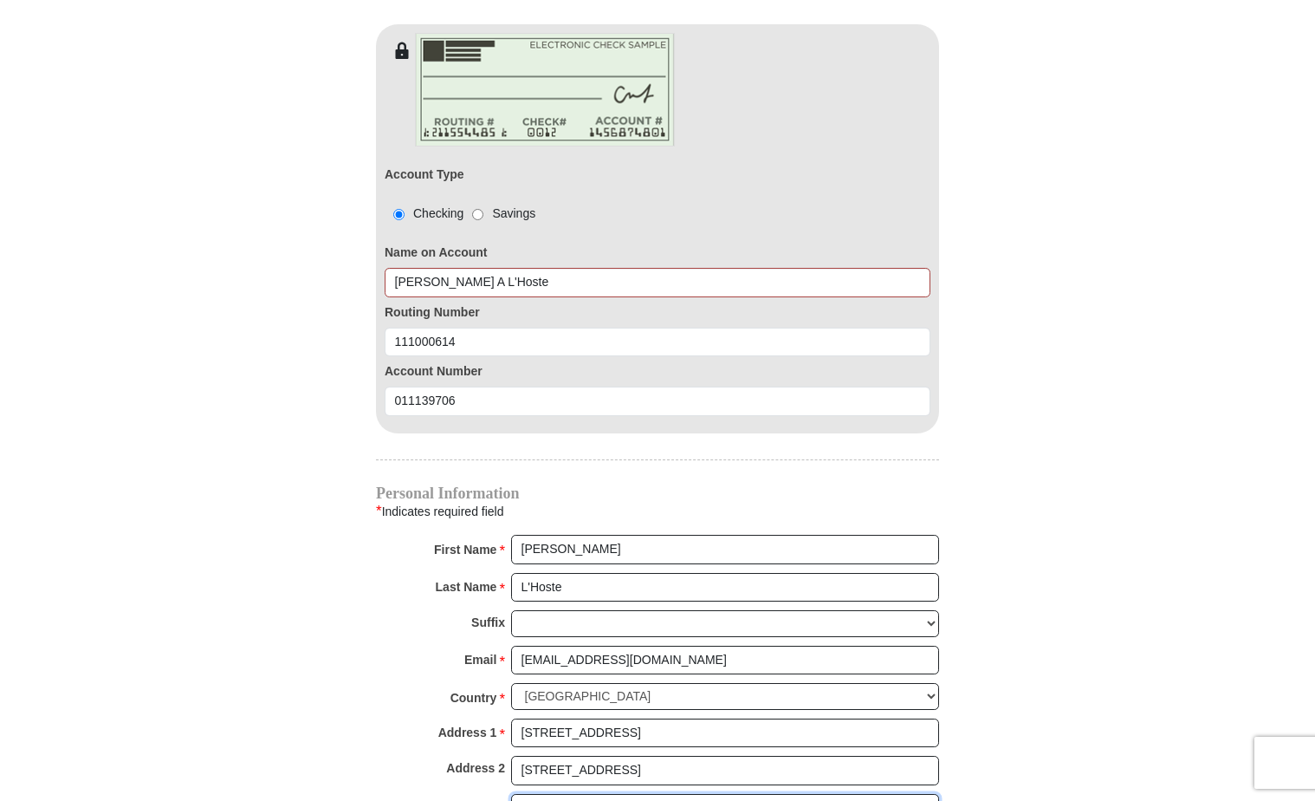
type input "Grand Prairie"
select select "TX"
type input "75050"
type input "9723338869"
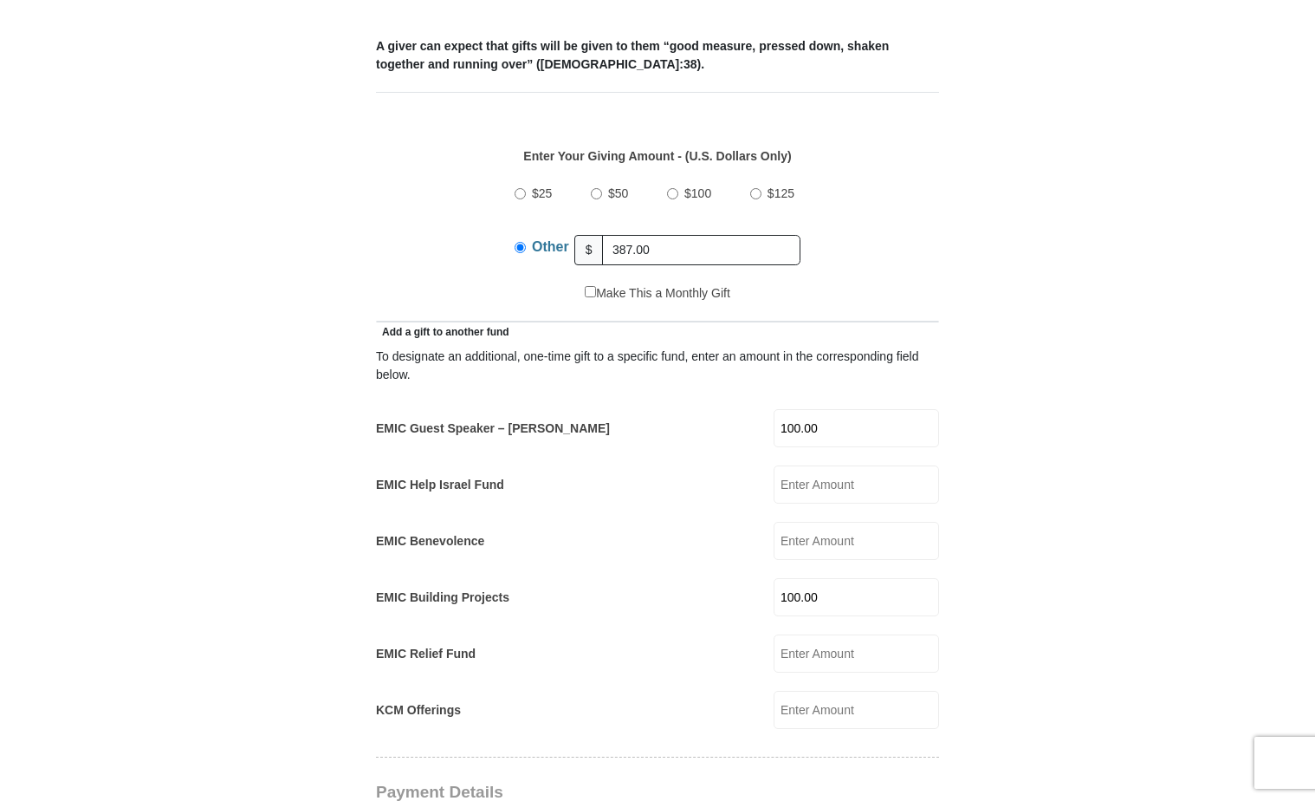
scroll to position [633, 0]
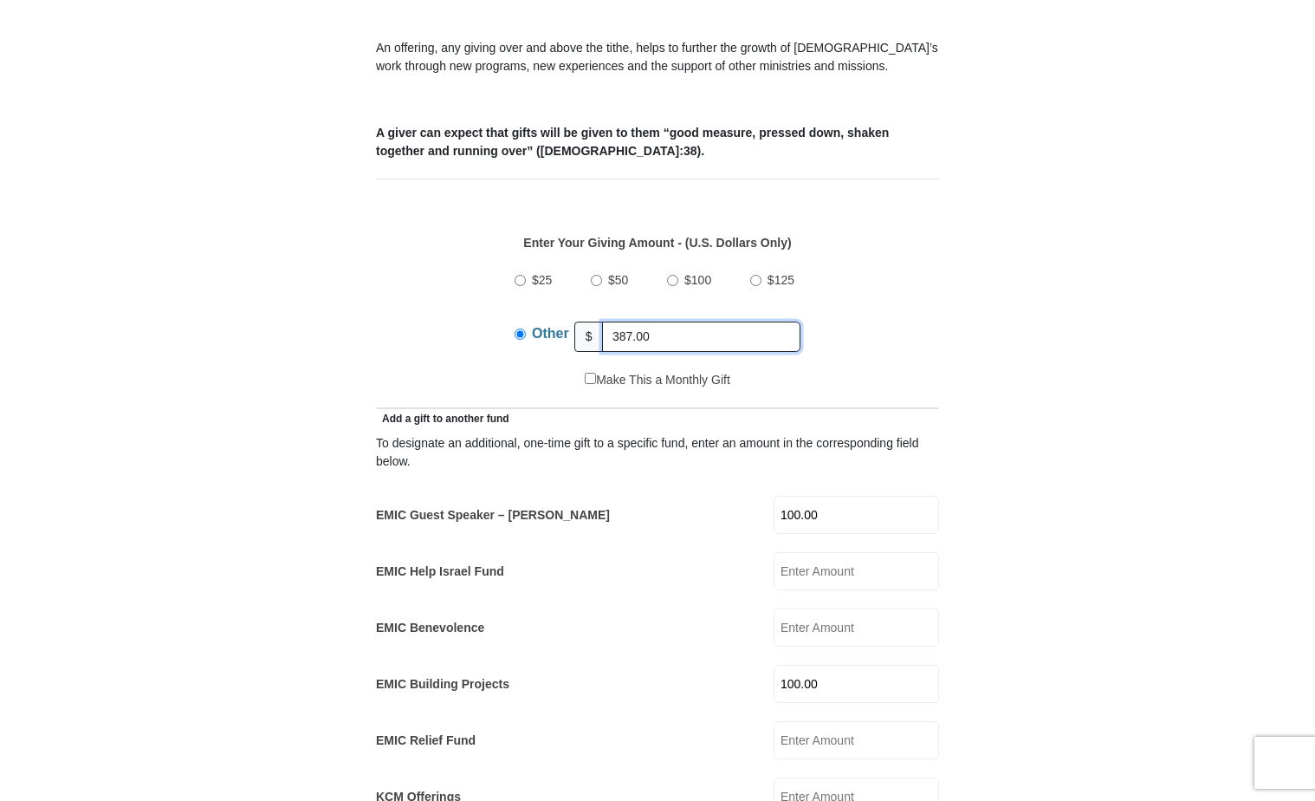
click at [779, 321] on input "387.00" at bounding box center [701, 336] width 198 height 30
type input "3"
click at [837, 665] on input "100.00" at bounding box center [857, 684] width 166 height 38
type input "1"
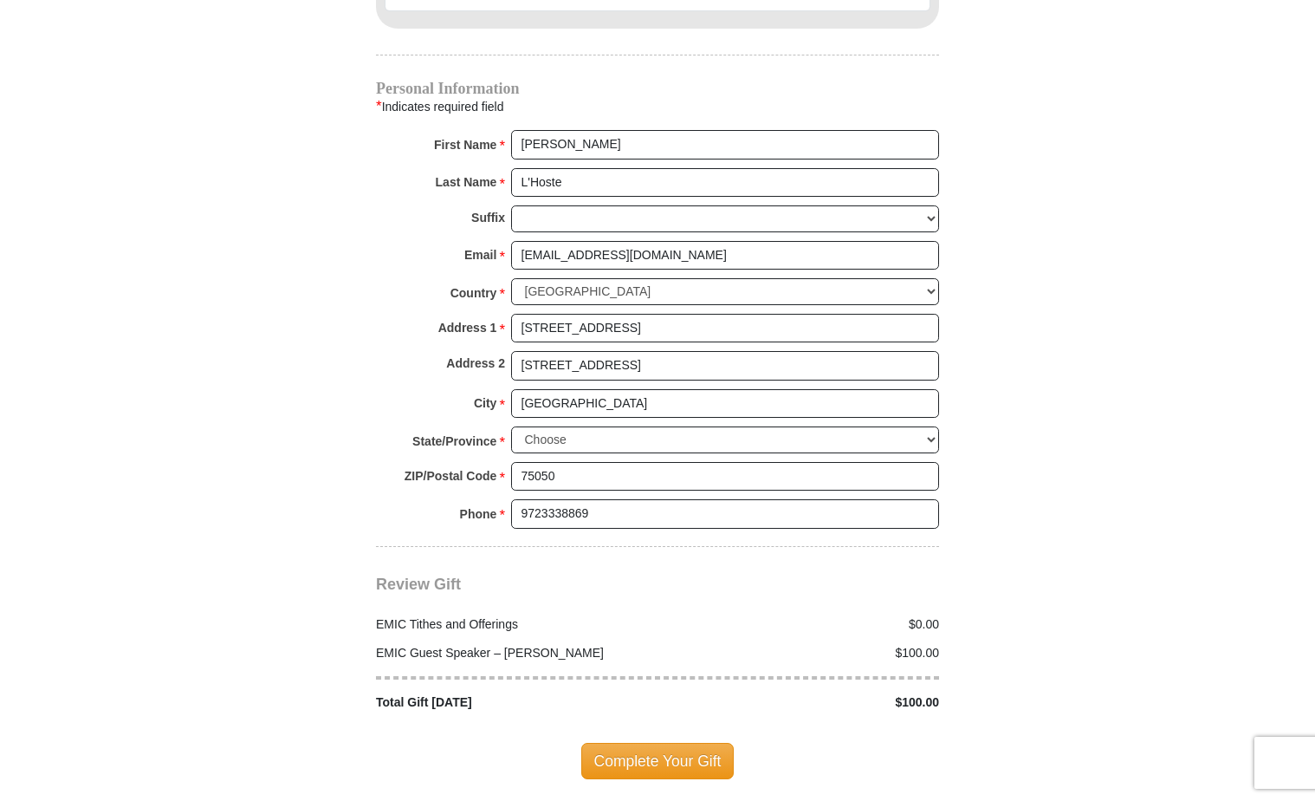
scroll to position [2020, 0]
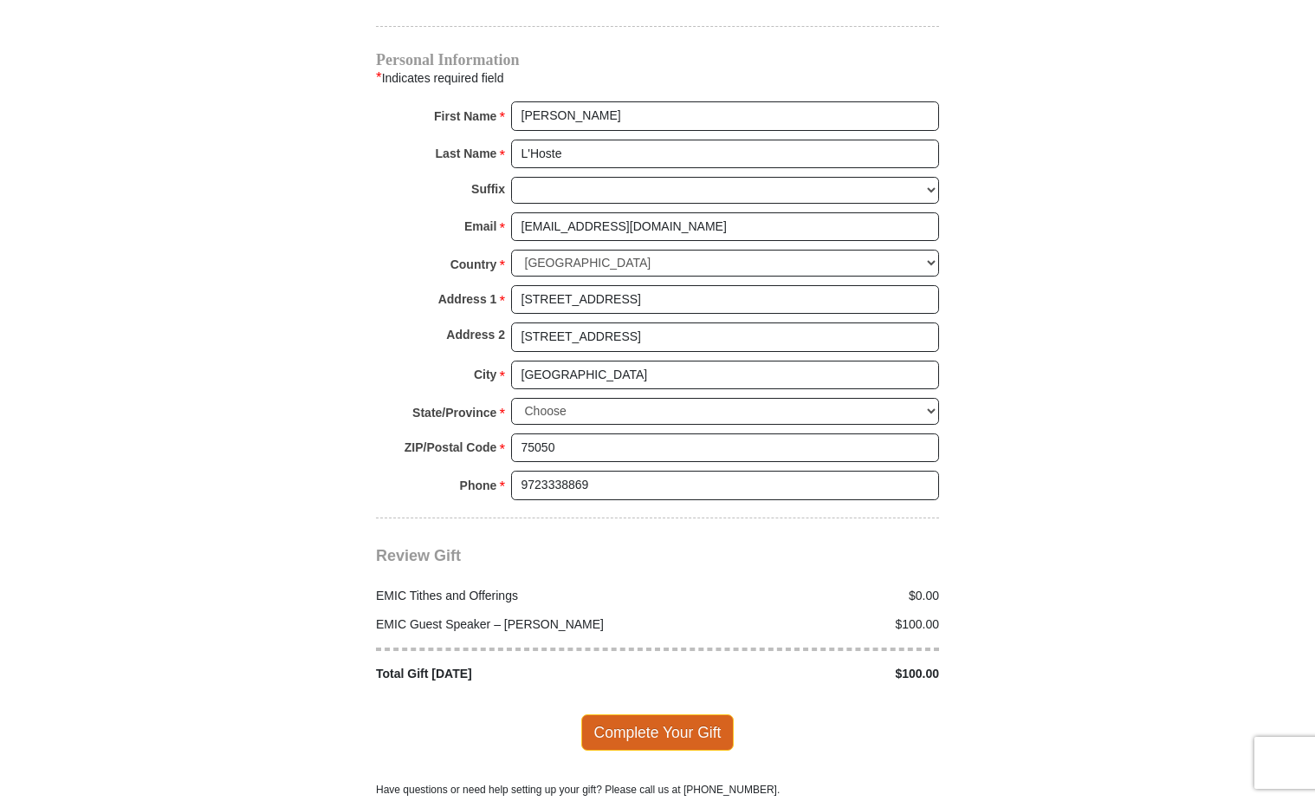
click at [654, 714] on span "Complete Your Gift" at bounding box center [657, 732] width 153 height 36
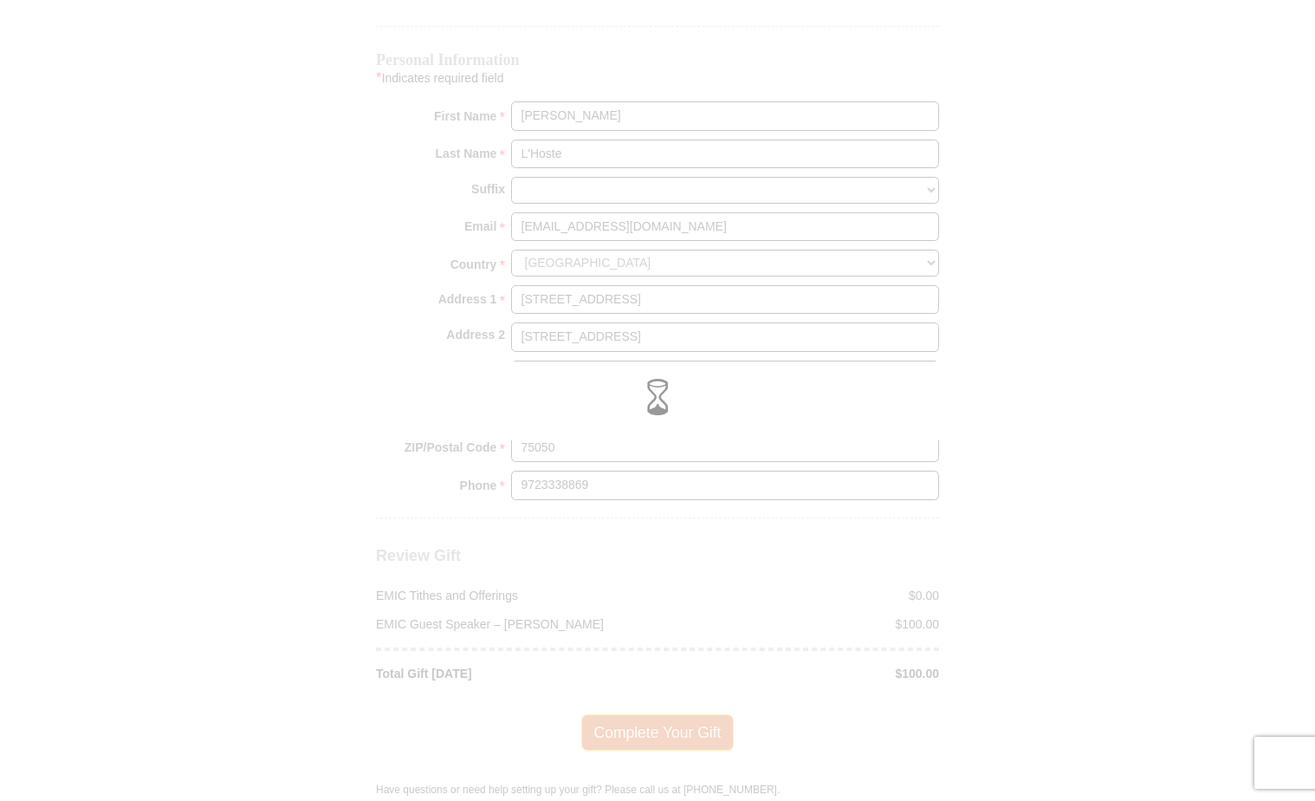
scroll to position [1960, 0]
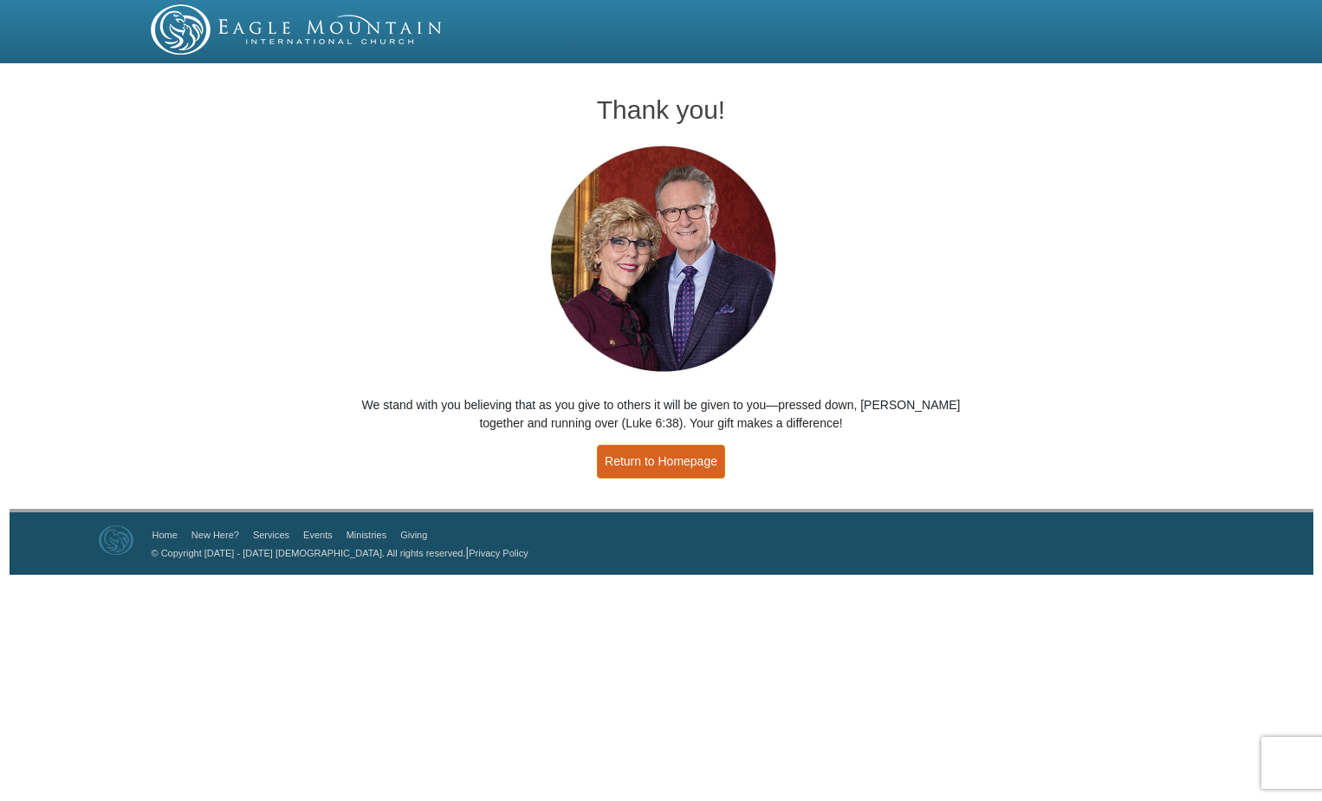
click at [639, 463] on link "Return to Homepage" at bounding box center [661, 462] width 128 height 34
